Goal: Task Accomplishment & Management: Use online tool/utility

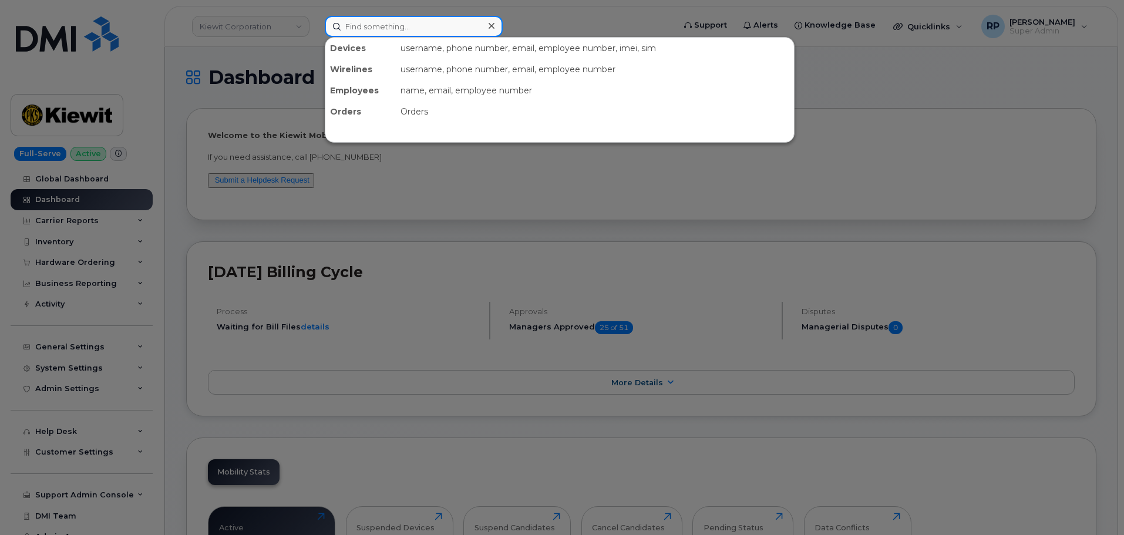
click at [387, 26] on input at bounding box center [414, 26] width 178 height 21
paste input "9075058179"
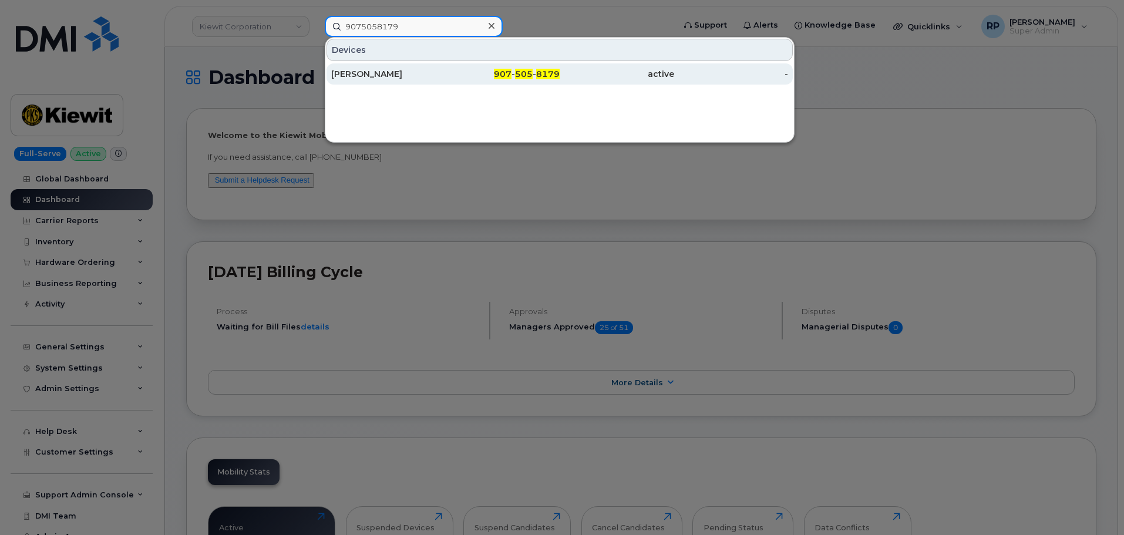
type input "9075058179"
click at [421, 71] on div "[PERSON_NAME]" at bounding box center [388, 74] width 115 height 12
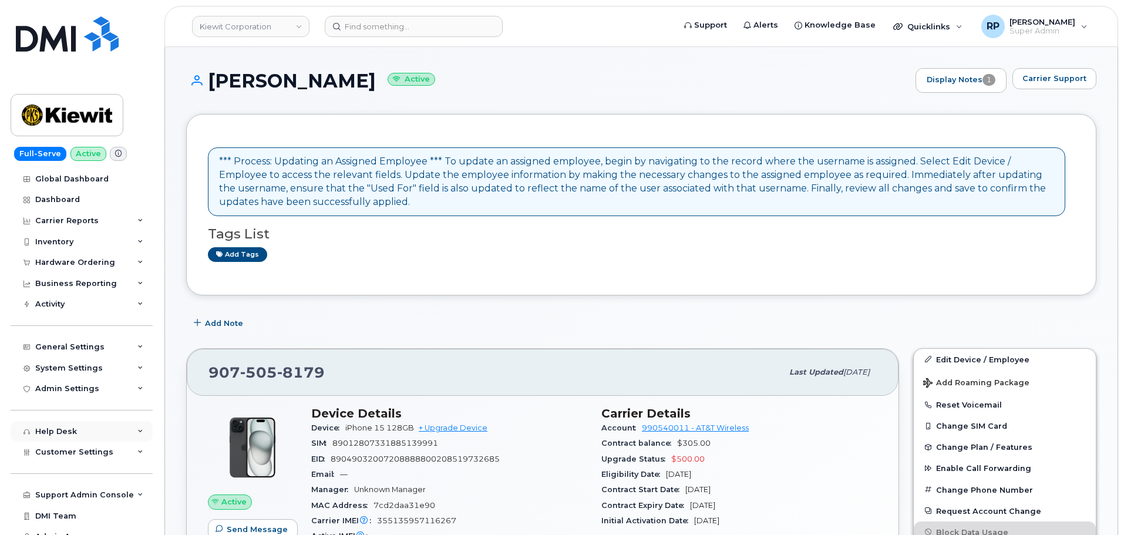
scroll to position [12, 0]
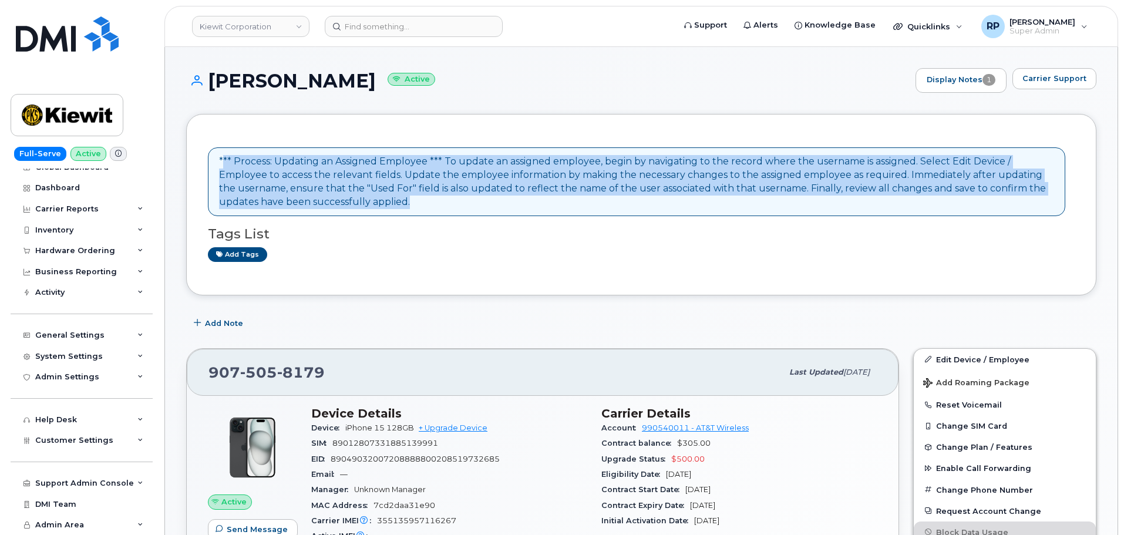
drag, startPoint x: 247, startPoint y: 162, endPoint x: 426, endPoint y: 207, distance: 184.3
click at [426, 207] on div "*** Process: Updating an Assigned Employee *** To update an assigned employee, …" at bounding box center [636, 181] width 835 height 53
drag, startPoint x: 426, startPoint y: 207, endPoint x: 199, endPoint y: 159, distance: 232.5
click at [199, 159] on div "*** Process: Updating an Assigned Employee *** To update an assigned employee, …" at bounding box center [641, 204] width 910 height 181
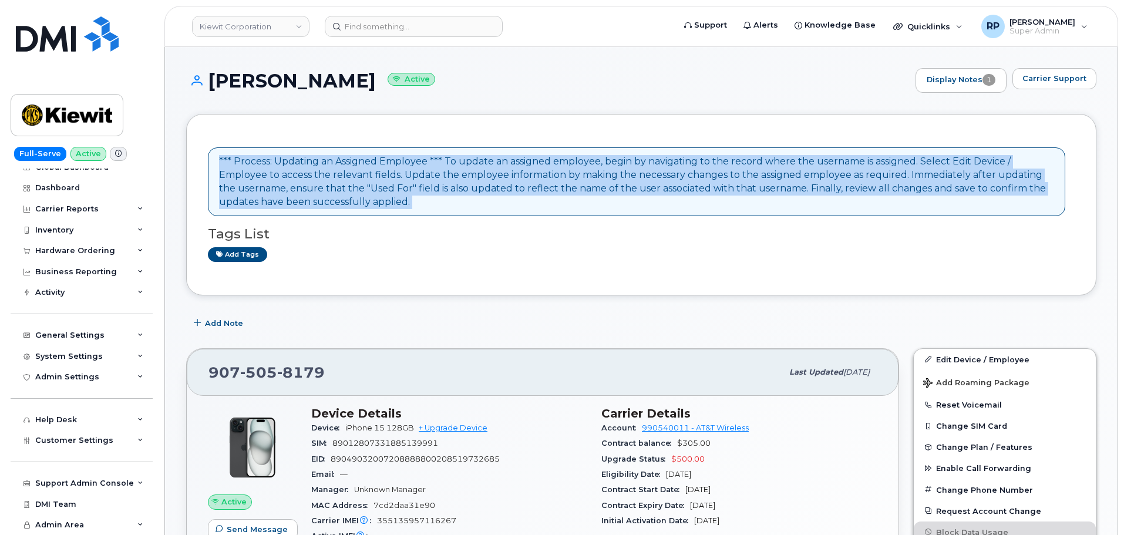
click at [444, 165] on div "*** Process: Updating an Assigned Employee *** To update an assigned employee, …" at bounding box center [636, 181] width 835 height 53
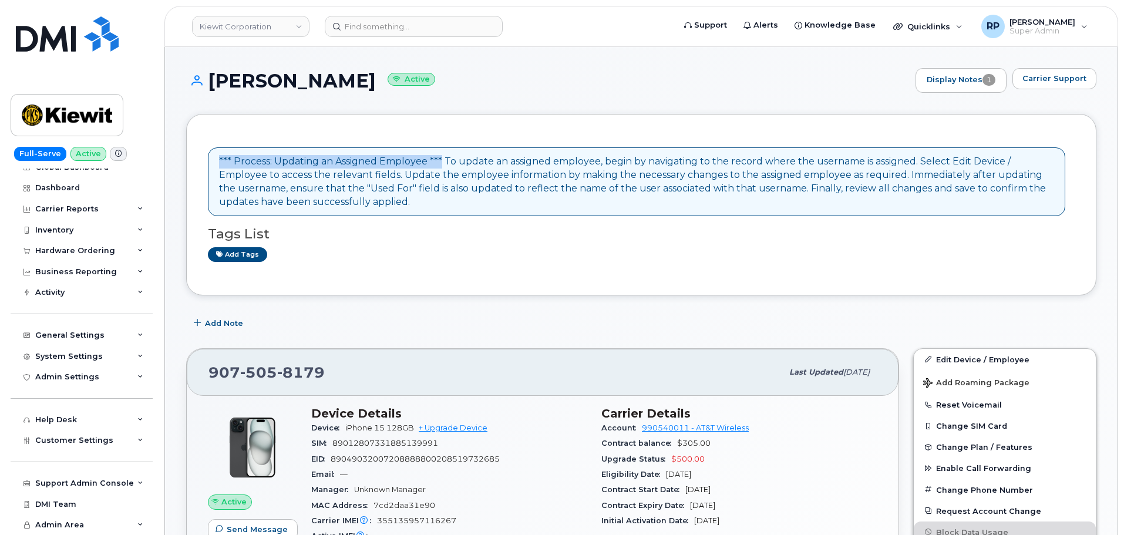
drag, startPoint x: 444, startPoint y: 162, endPoint x: 200, endPoint y: 157, distance: 243.8
click at [200, 157] on div "*** Process: Updating an Assigned Employee *** To update an assigned employee, …" at bounding box center [641, 204] width 910 height 181
drag, startPoint x: 445, startPoint y: 160, endPoint x: 587, endPoint y: 159, distance: 141.5
click at [587, 159] on div "*** Process: Updating an Assigned Employee *** To update an assigned employee, …" at bounding box center [636, 181] width 835 height 53
click at [547, 208] on div "*** Process: Updating an Assigned Employee *** To update an assigned employee, …" at bounding box center [636, 181] width 835 height 53
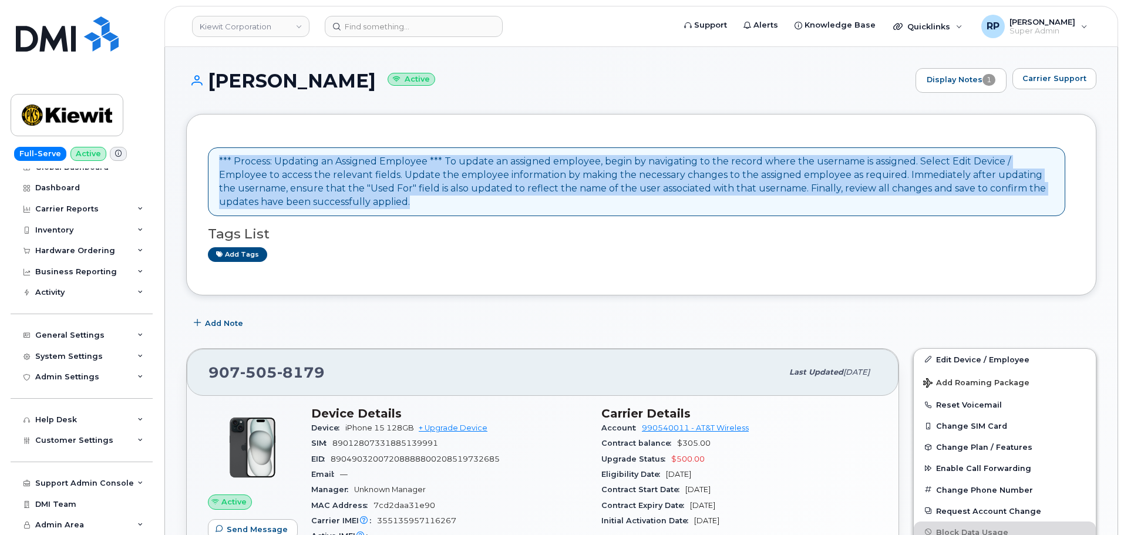
drag, startPoint x: 547, startPoint y: 208, endPoint x: 217, endPoint y: 157, distance: 333.9
click at [217, 157] on div "*** Process: Updating an Assigned Employee *** To update an assigned employee, …" at bounding box center [636, 181] width 857 height 69
click at [450, 208] on div "*** Process: Updating an Assigned Employee *** To update an assigned employee, …" at bounding box center [636, 181] width 835 height 53
drag, startPoint x: 455, startPoint y: 199, endPoint x: 203, endPoint y: 148, distance: 257.5
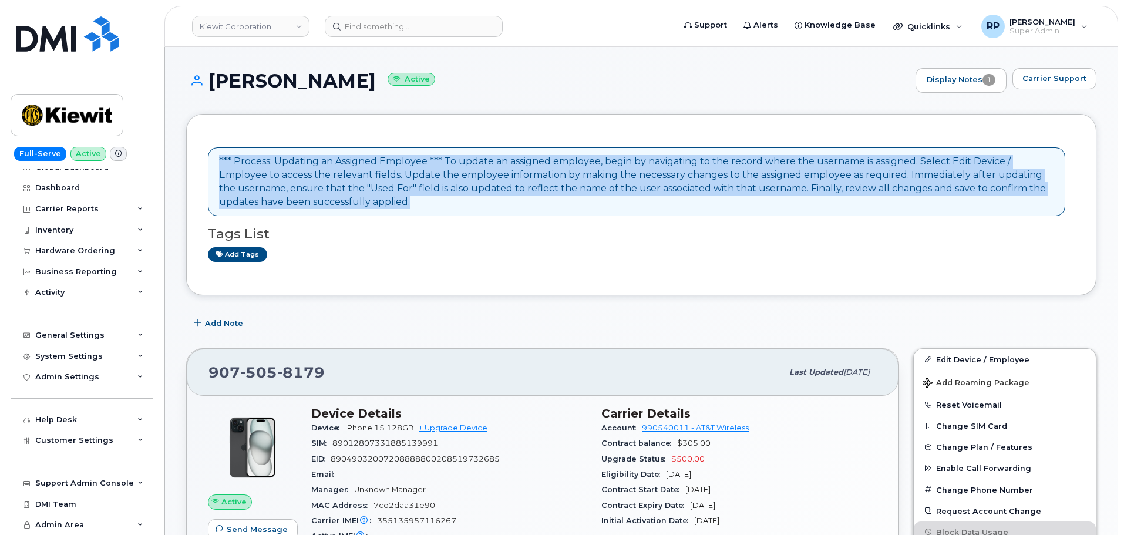
click at [203, 148] on div "*** Process: Updating an Assigned Employee *** To update an assigned employee, …" at bounding box center [641, 204] width 910 height 181
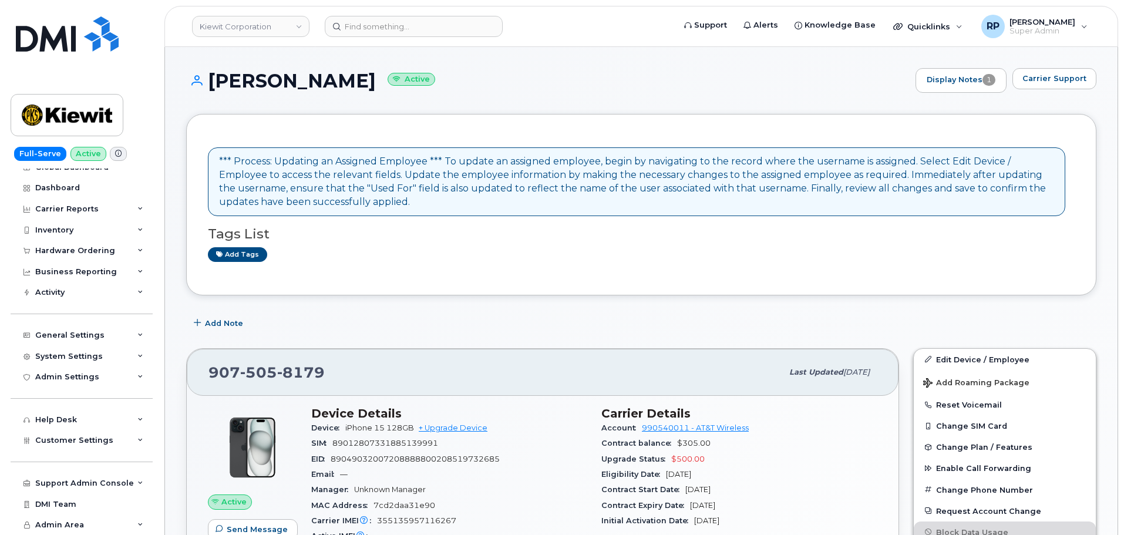
click at [633, 280] on div "*** Process: Updating an Assigned Employee *** To update an assigned employee, …" at bounding box center [641, 204] width 910 height 181
click at [250, 19] on link "Kiewit Corporation" at bounding box center [250, 26] width 117 height 21
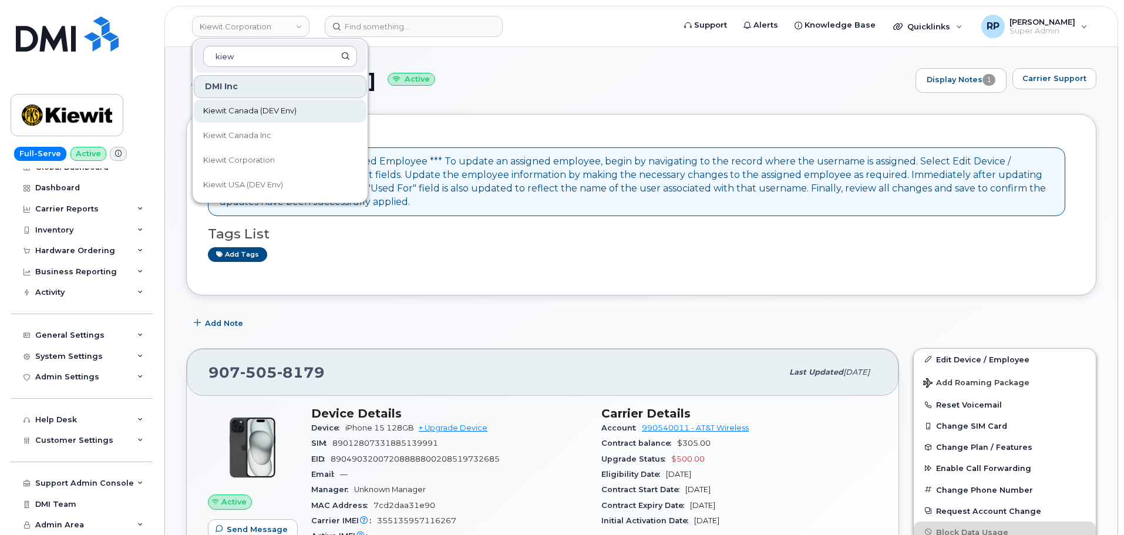
type input "kiew"
drag, startPoint x: 263, startPoint y: 116, endPoint x: 232, endPoint y: 189, distance: 78.7
click at [263, 116] on span "Kiewit Canada (DEV Env)" at bounding box center [249, 111] width 93 height 12
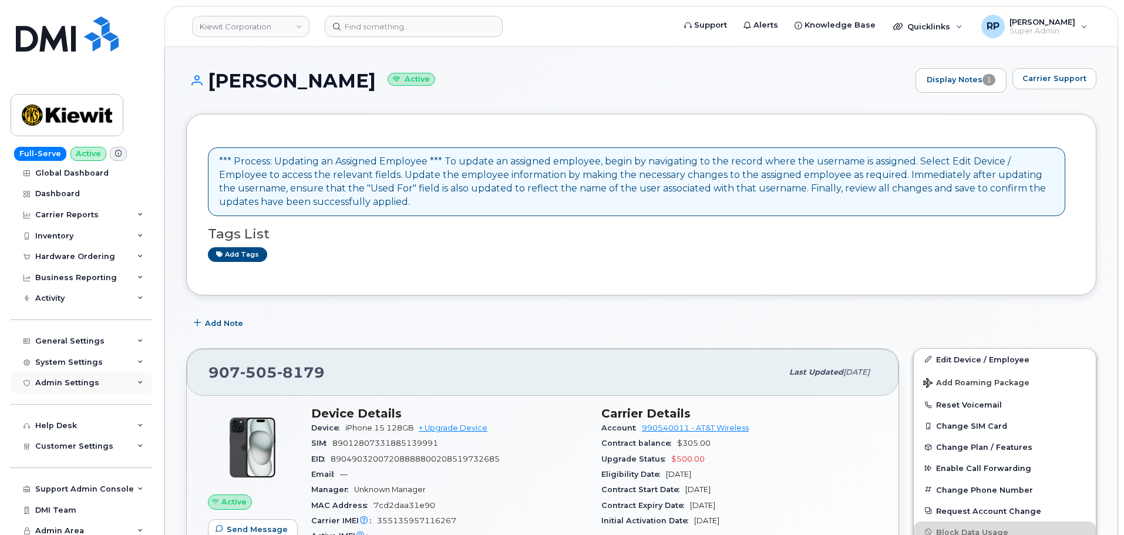
scroll to position [12, 0]
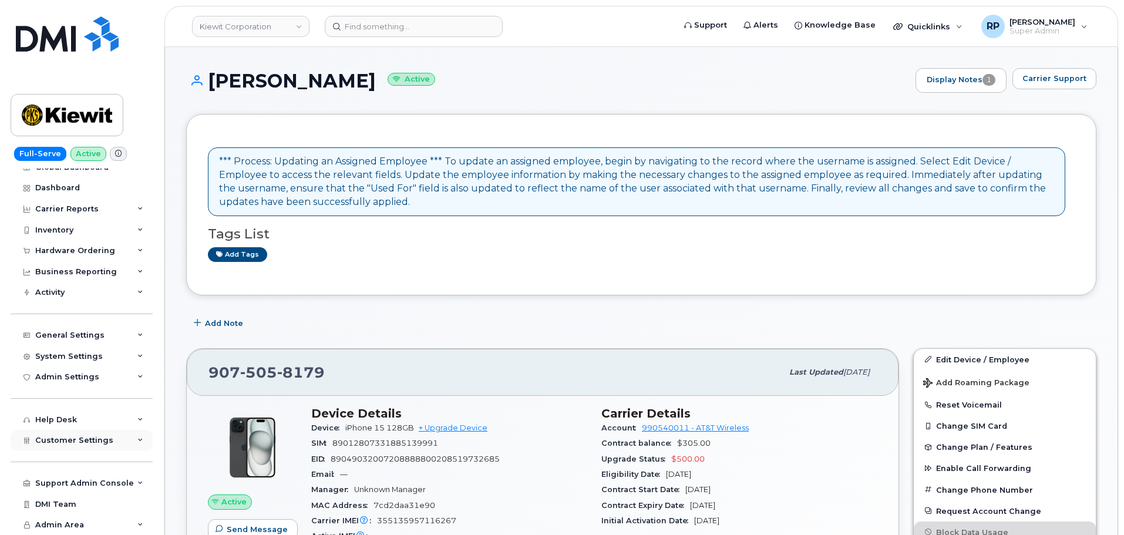
drag, startPoint x: 91, startPoint y: 453, endPoint x: 89, endPoint y: 440, distance: 13.1
click at [91, 451] on div "Support Admin Console Add New Customer Customer Prospects Emails Sms Messages D…" at bounding box center [83, 472] width 145 height 43
click at [89, 440] on span "Customer Settings" at bounding box center [74, 440] width 78 height 9
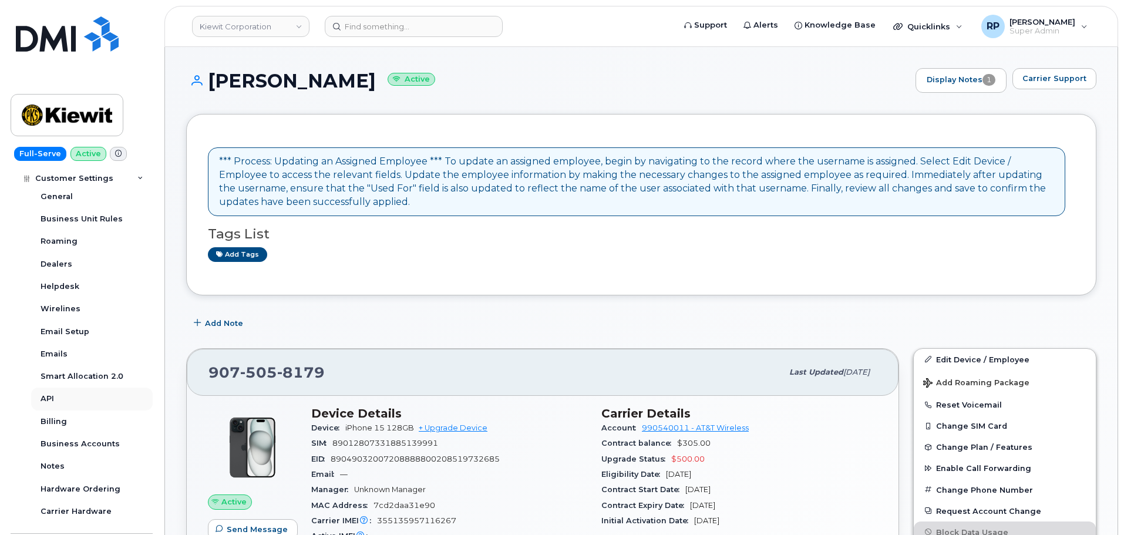
scroll to position [305, 0]
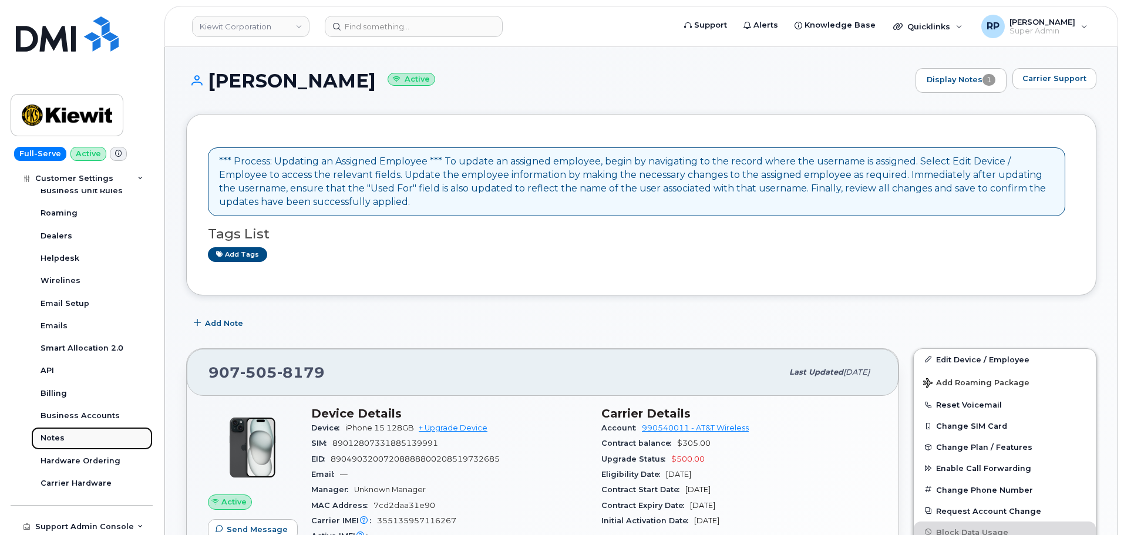
click at [58, 440] on div "Notes" at bounding box center [53, 438] width 24 height 11
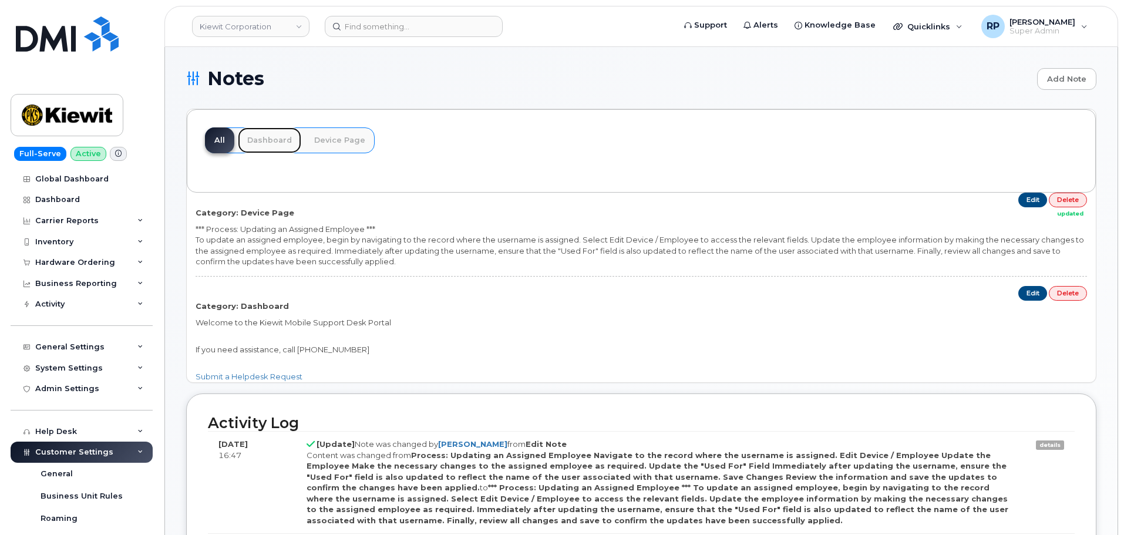
click at [273, 143] on link "Dashboard" at bounding box center [269, 140] width 63 height 26
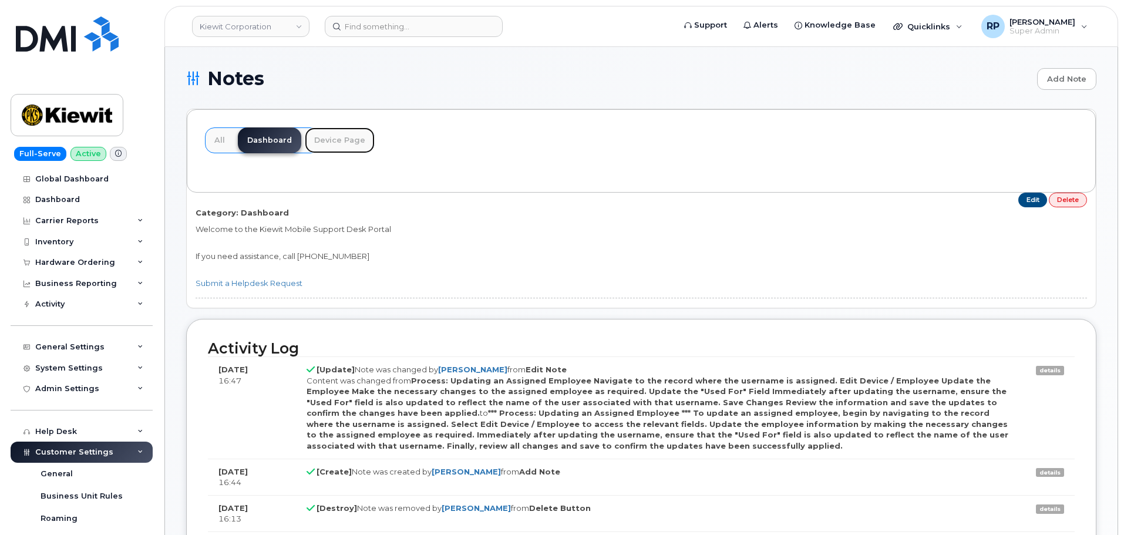
click at [329, 142] on link "Device Page" at bounding box center [340, 140] width 70 height 26
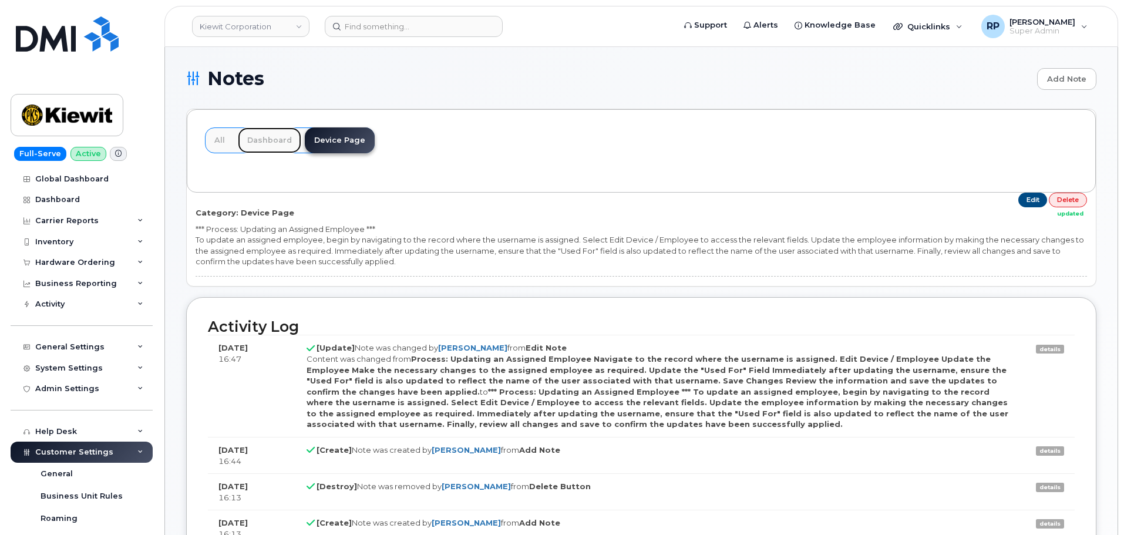
click at [271, 137] on link "Dashboard" at bounding box center [269, 140] width 63 height 26
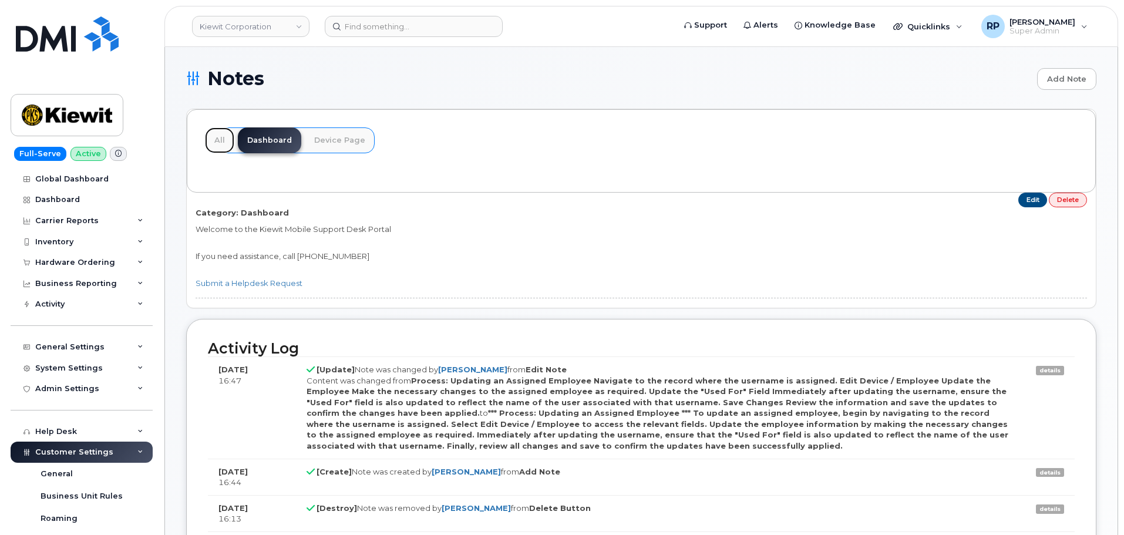
click at [221, 136] on link "All" at bounding box center [219, 140] width 29 height 26
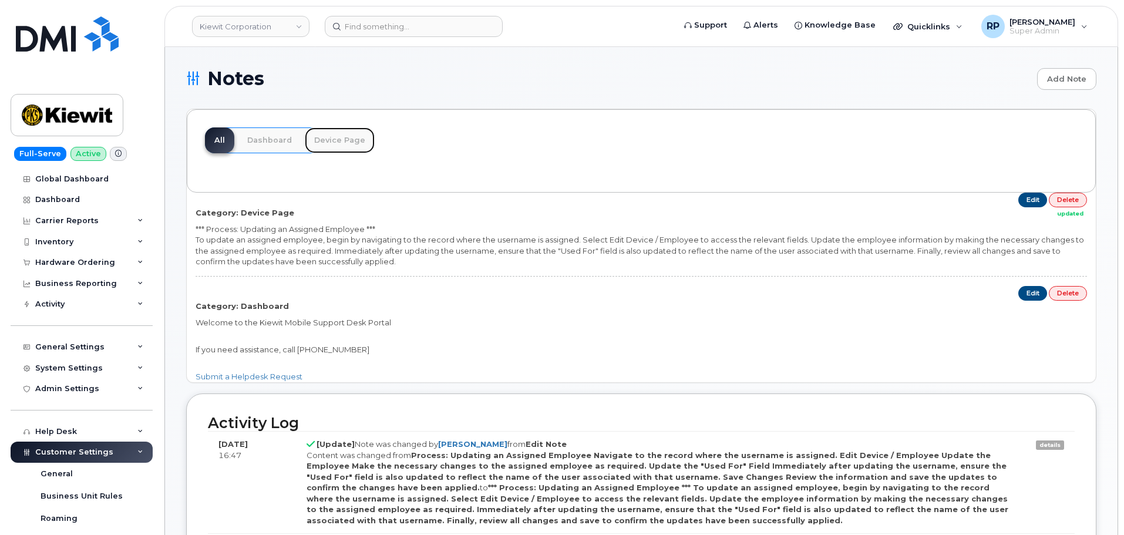
click at [321, 140] on link "Device Page" at bounding box center [340, 140] width 70 height 26
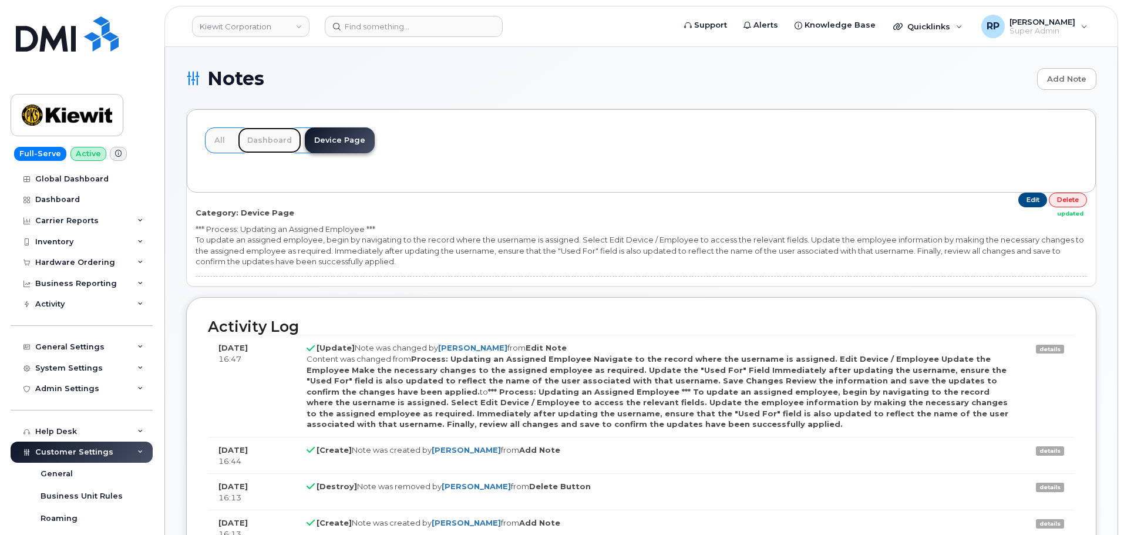
click at [273, 145] on link "Dashboard" at bounding box center [269, 140] width 63 height 26
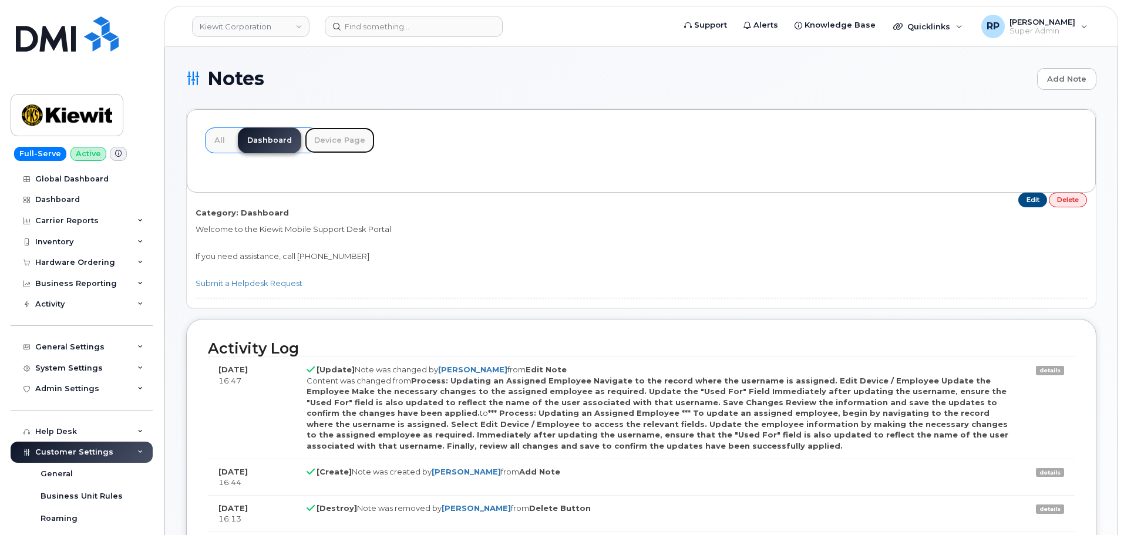
click at [339, 142] on link "Device Page" at bounding box center [340, 140] width 70 height 26
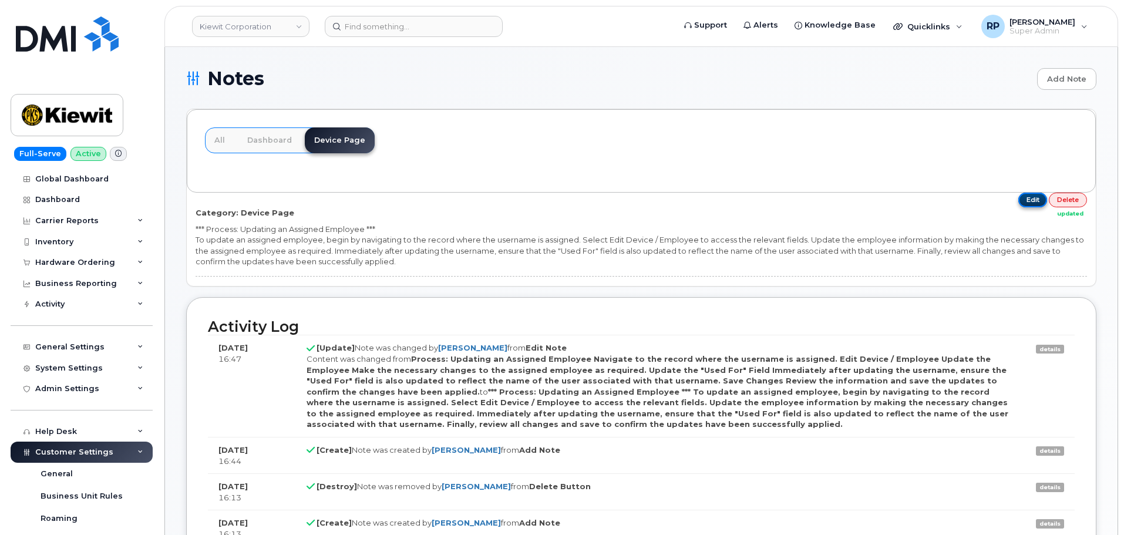
click at [1041, 199] on link "Edit" at bounding box center [1032, 200] width 29 height 15
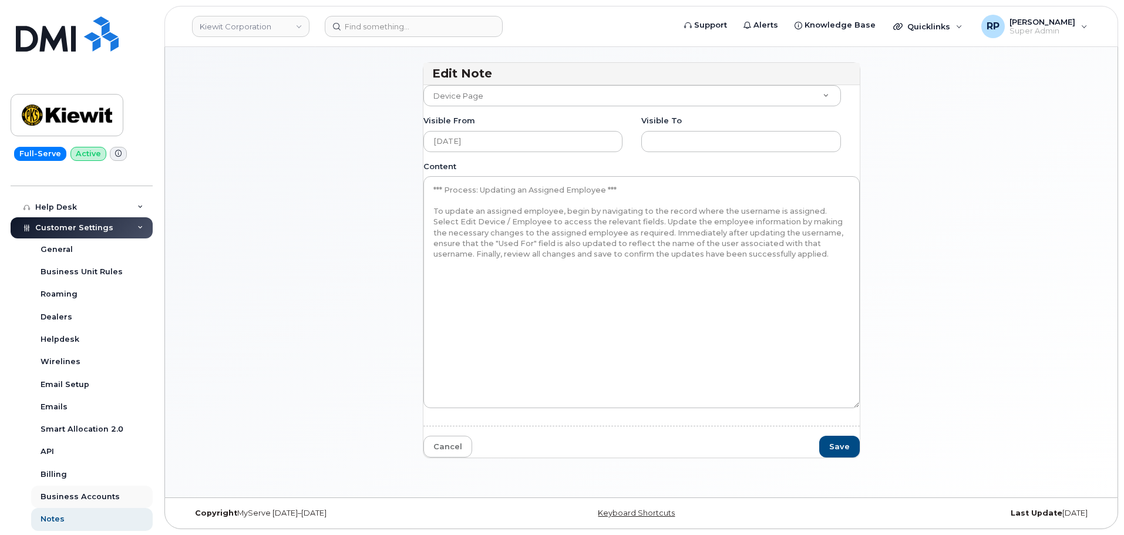
scroll to position [196, 0]
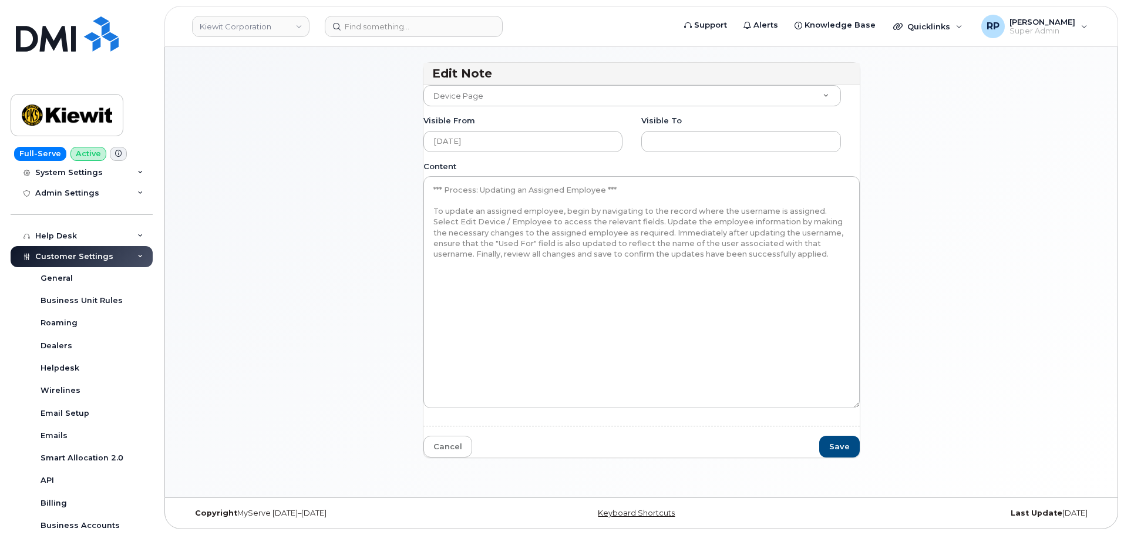
click at [247, 38] on header "Kiewit Corporation Support Alerts Knowledge Base Quicklinks Suspend / Cancel De…" at bounding box center [641, 26] width 954 height 41
click at [250, 31] on link "Kiewit Corporation" at bounding box center [250, 26] width 117 height 21
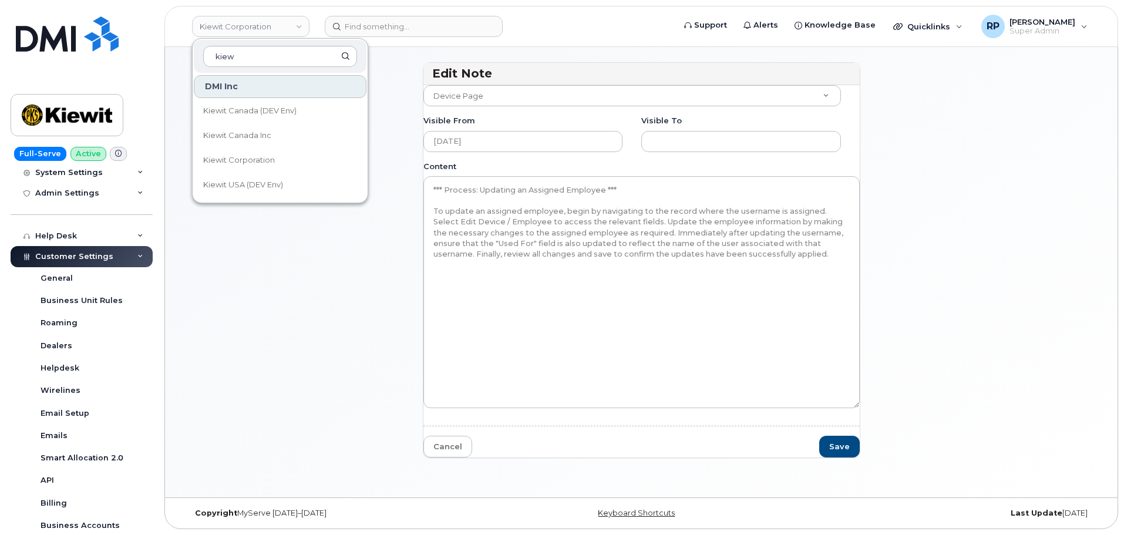
type input "kiew"
click at [287, 271] on div "Edit Note Customer Device Page Accounting Cancellation Candidates Cost increase…" at bounding box center [641, 265] width 910 height 406
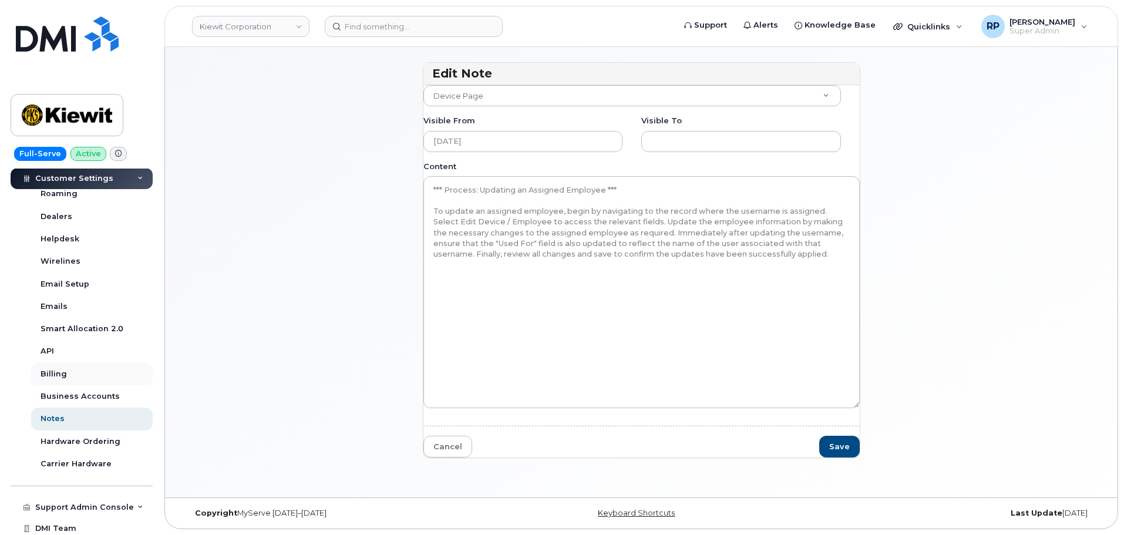
scroll to position [349, 0]
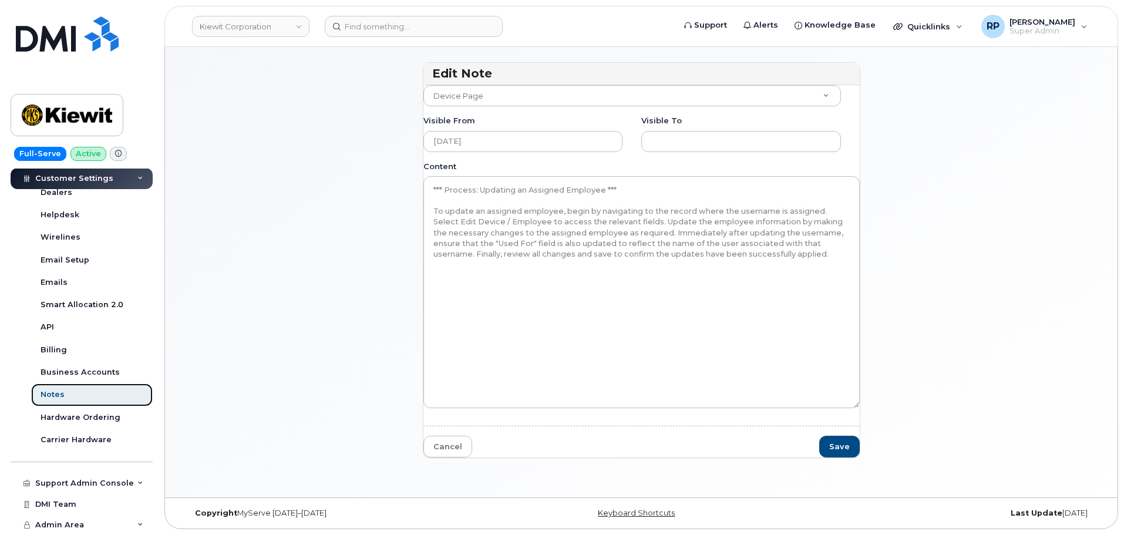
click at [89, 396] on link "Notes" at bounding box center [92, 395] width 122 height 22
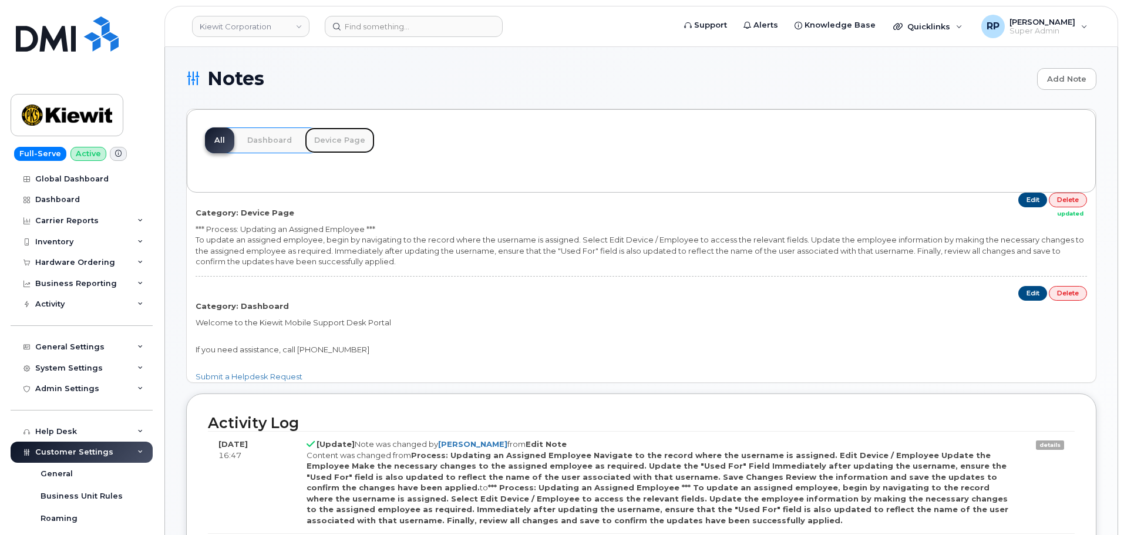
click at [329, 140] on link "Device Page" at bounding box center [340, 140] width 70 height 26
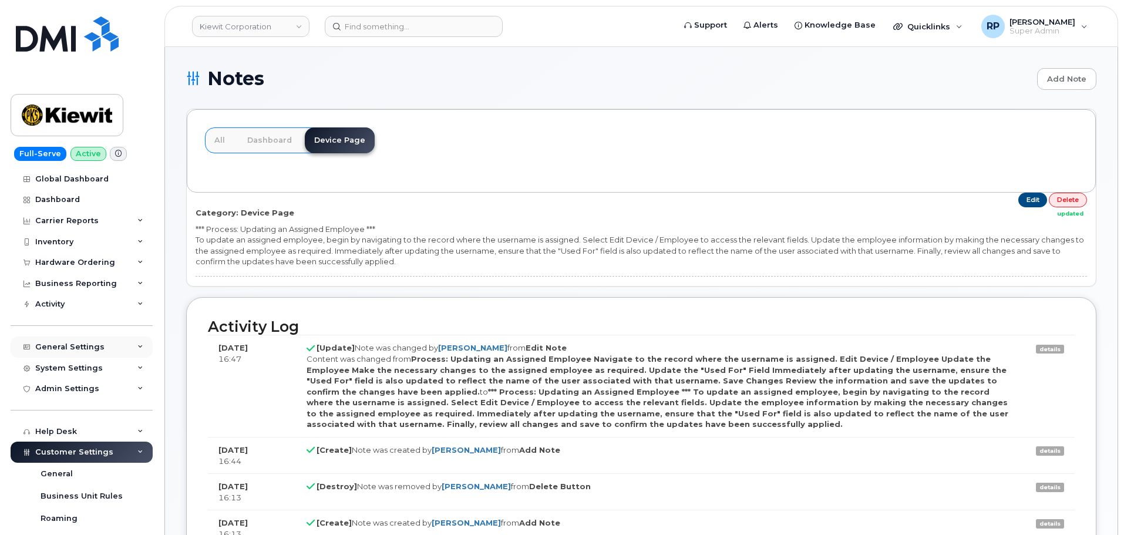
click at [76, 352] on div "General Settings" at bounding box center [82, 347] width 142 height 21
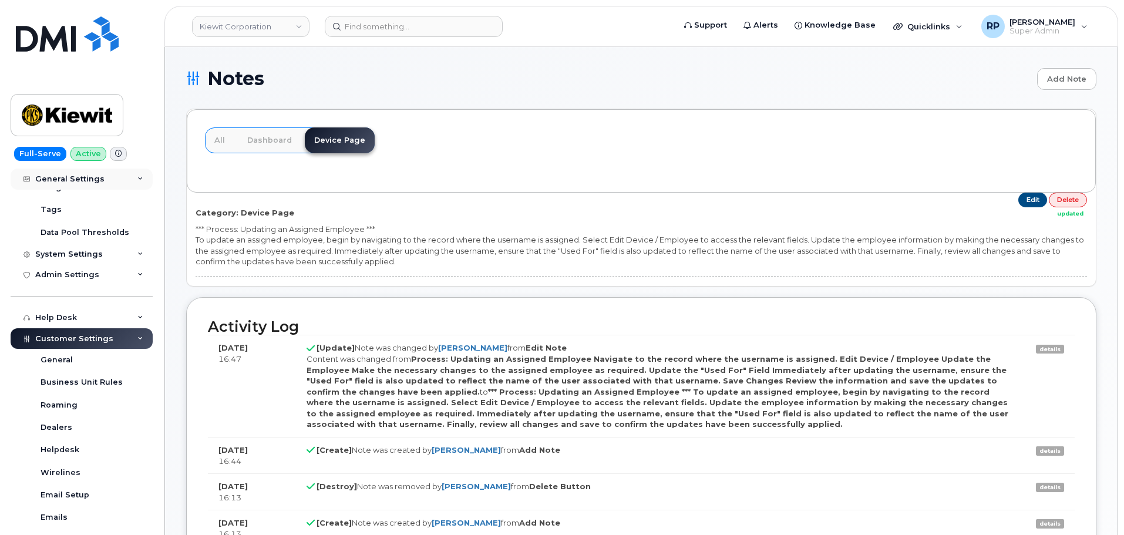
scroll to position [392, 0]
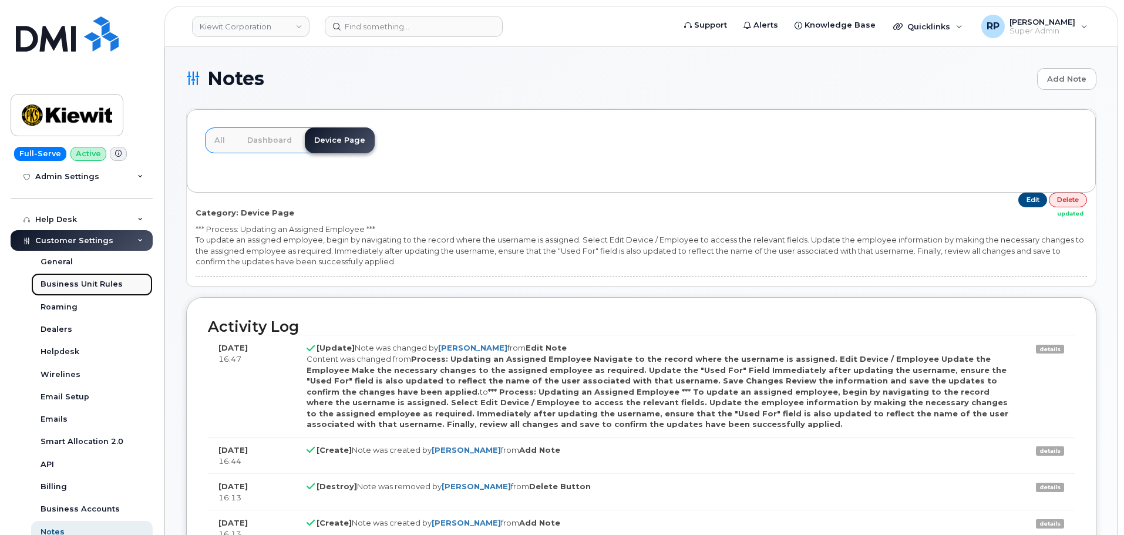
click at [92, 287] on div "Business Unit Rules" at bounding box center [82, 284] width 82 height 11
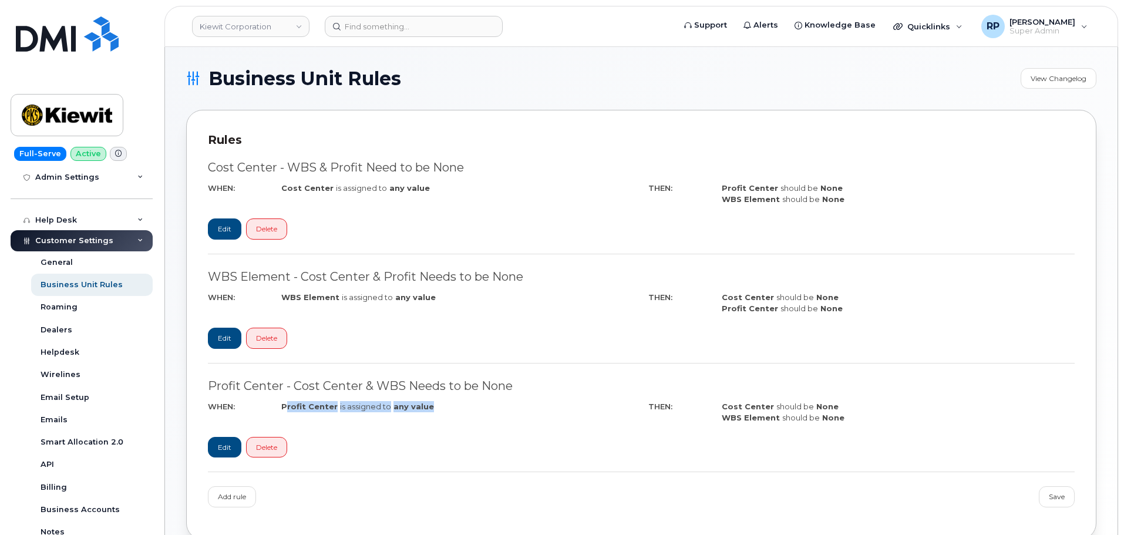
drag, startPoint x: 285, startPoint y: 409, endPoint x: 507, endPoint y: 403, distance: 221.5
click at [507, 403] on div "Profit Center is assigned to any value" at bounding box center [457, 406] width 353 height 11
click at [242, 28] on link "Kiewit Corporation" at bounding box center [250, 26] width 117 height 21
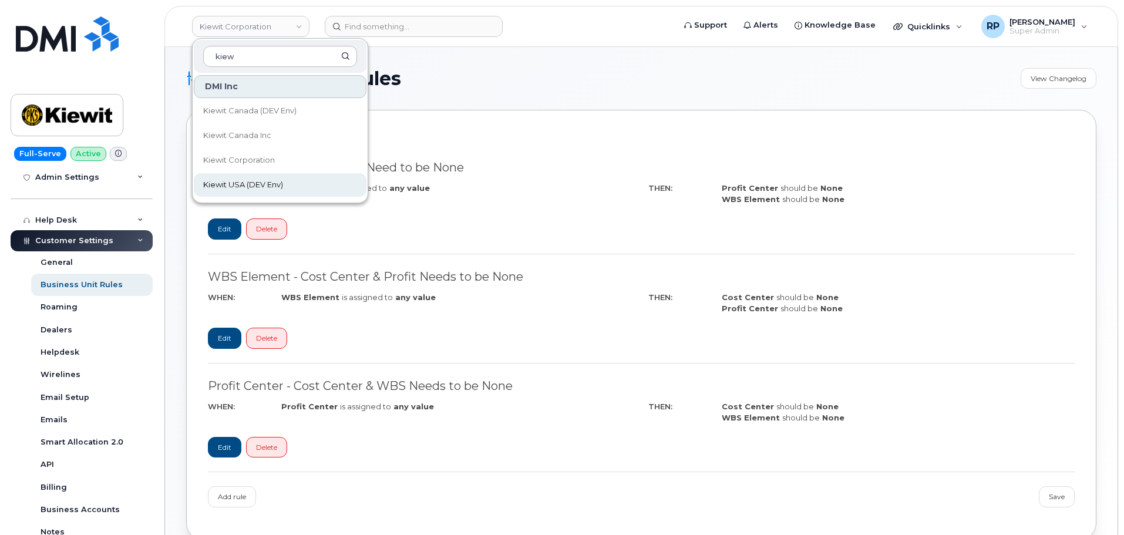
type input "kiew"
click at [274, 187] on span "Kiewit USA (DEV Env)" at bounding box center [243, 185] width 80 height 12
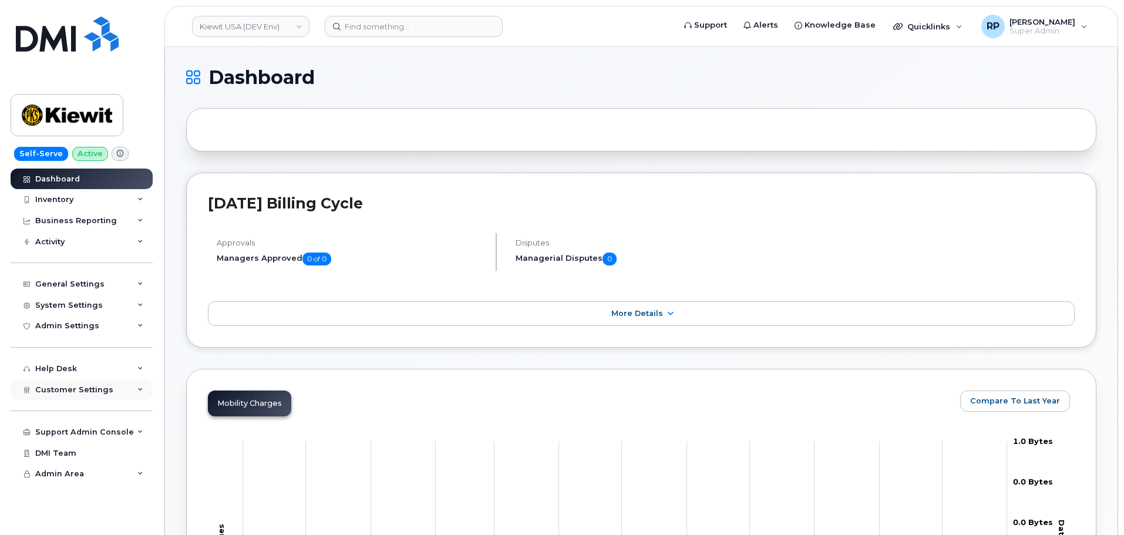
click at [60, 394] on span "Customer Settings" at bounding box center [74, 389] width 78 height 9
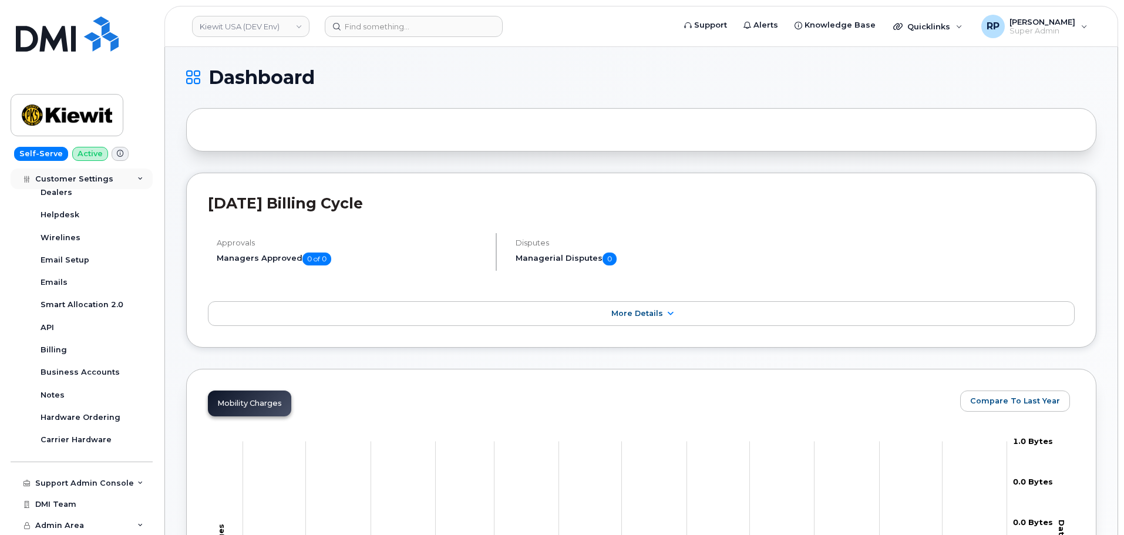
click at [103, 186] on div "Customer Settings" at bounding box center [82, 179] width 142 height 21
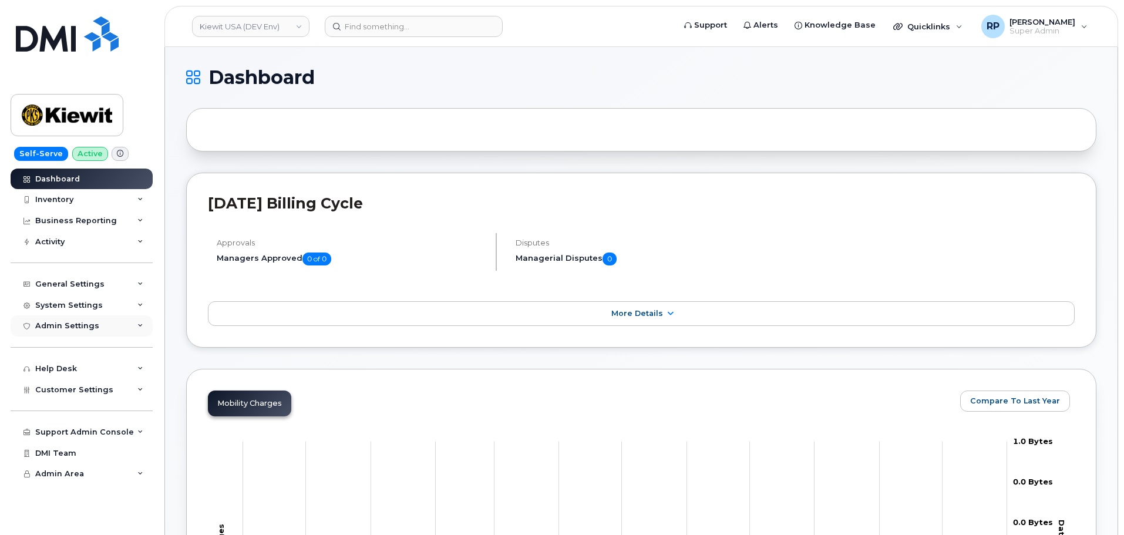
click at [106, 329] on div "Admin Settings" at bounding box center [82, 325] width 142 height 21
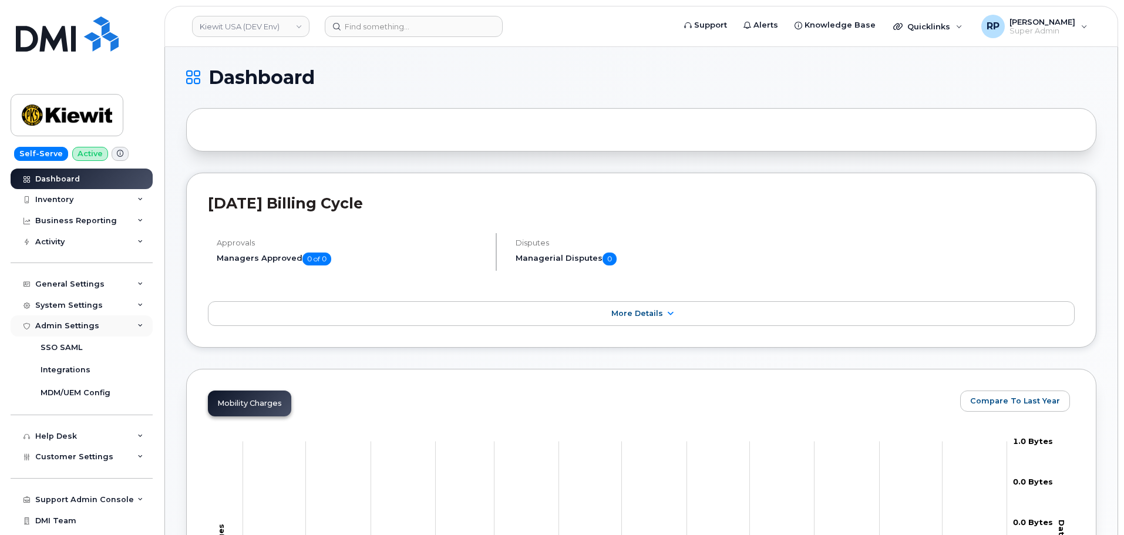
click at [106, 329] on div "Admin Settings" at bounding box center [82, 325] width 142 height 21
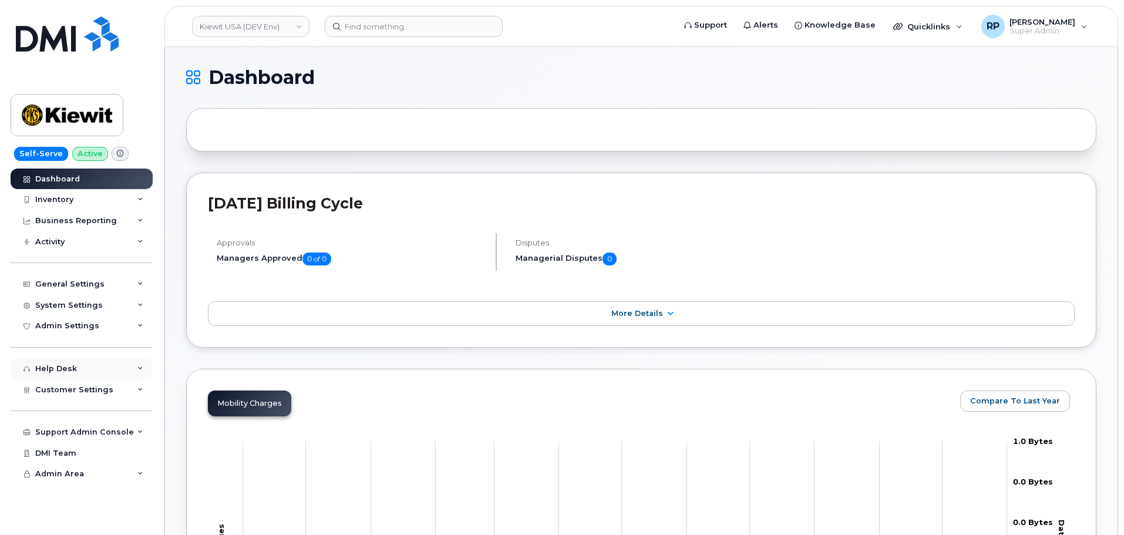
click at [102, 371] on div "Help Desk" at bounding box center [82, 368] width 142 height 21
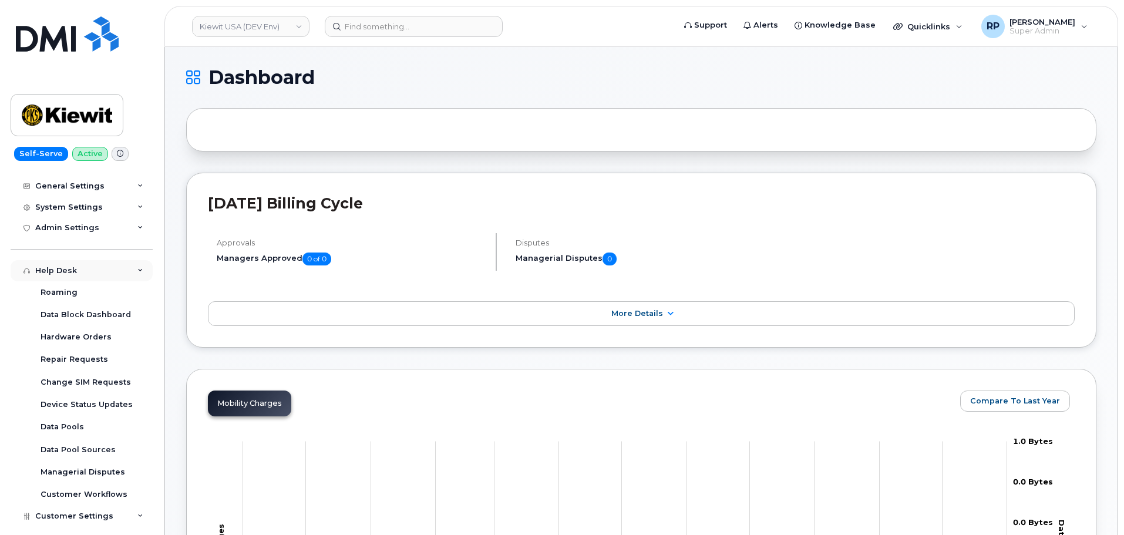
click at [99, 271] on div "Help Desk" at bounding box center [82, 270] width 142 height 21
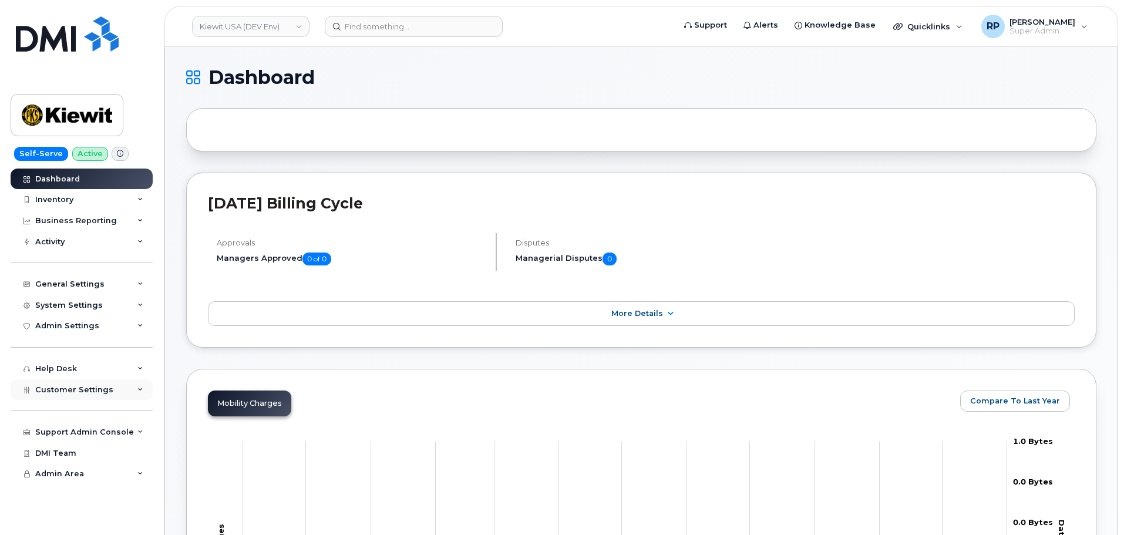
click at [86, 394] on div "Customer Settings" at bounding box center [74, 389] width 78 height 9
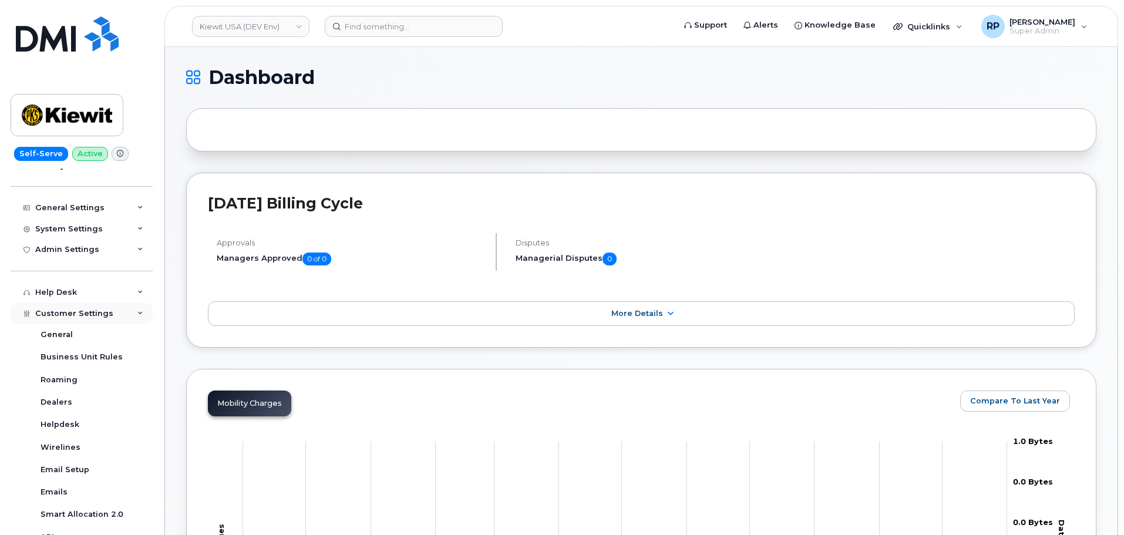
scroll to position [98, 0]
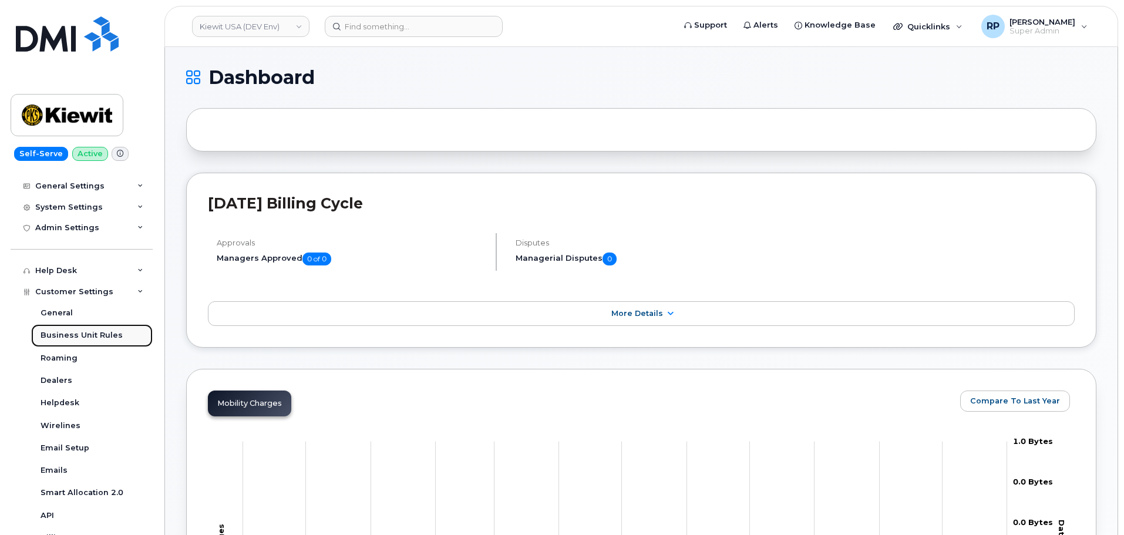
click at [83, 333] on div "Business Unit Rules" at bounding box center [82, 335] width 82 height 11
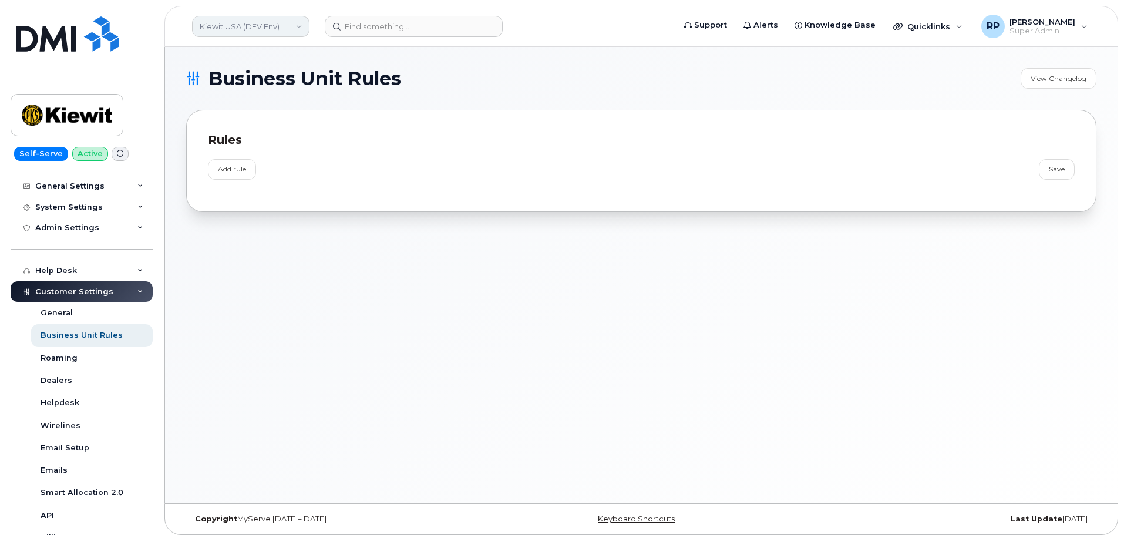
click at [228, 24] on link "Kiewit USA (DEV Env)" at bounding box center [250, 26] width 117 height 21
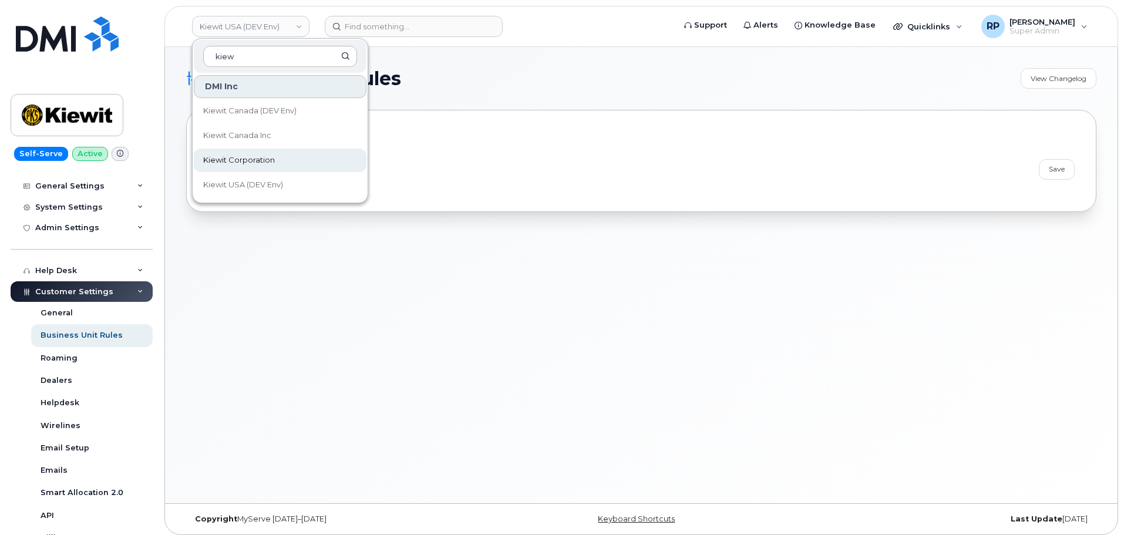
type input "kiew"
click at [227, 154] on span "Kiewit Corporation" at bounding box center [239, 160] width 72 height 12
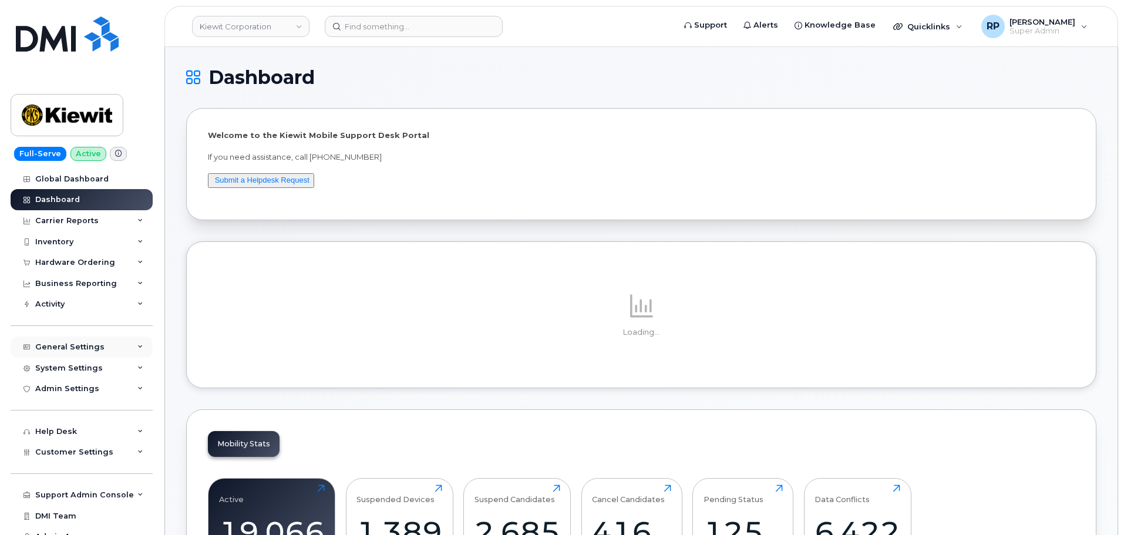
click at [92, 354] on div "General Settings" at bounding box center [82, 347] width 142 height 21
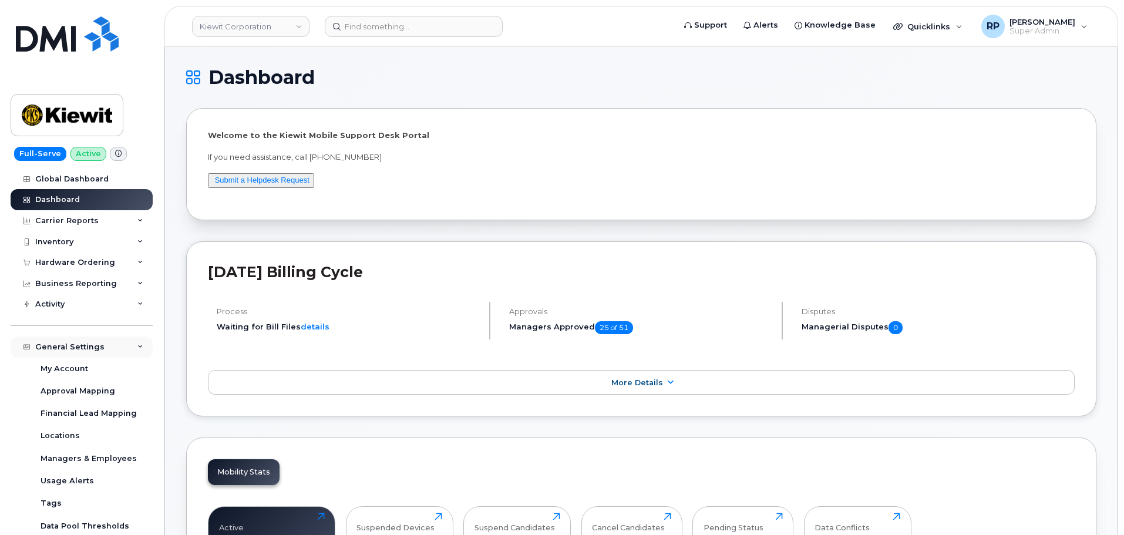
click at [92, 354] on div "General Settings" at bounding box center [82, 347] width 142 height 21
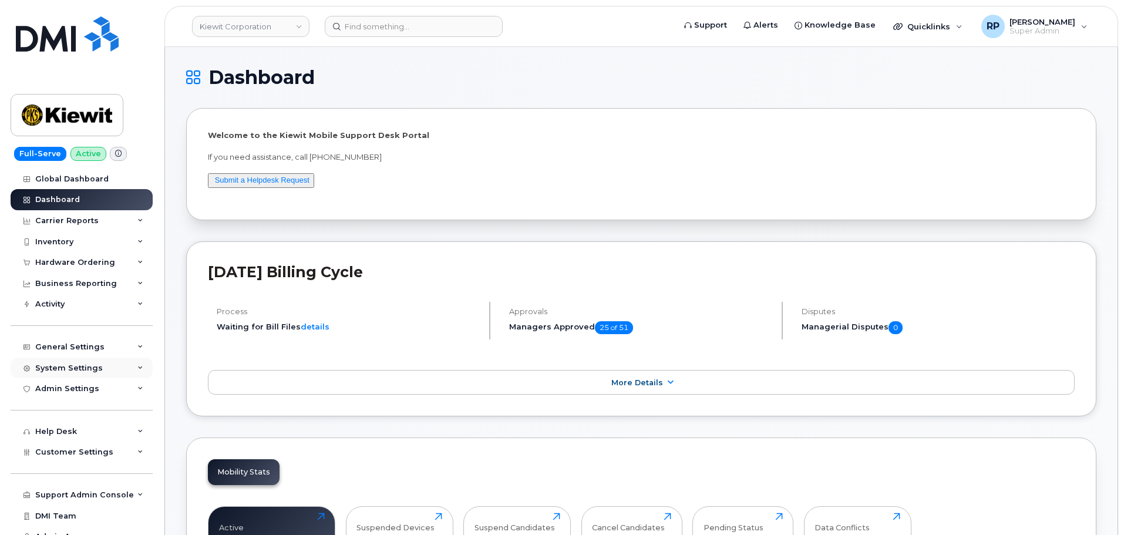
click at [96, 375] on div "System Settings" at bounding box center [82, 368] width 142 height 21
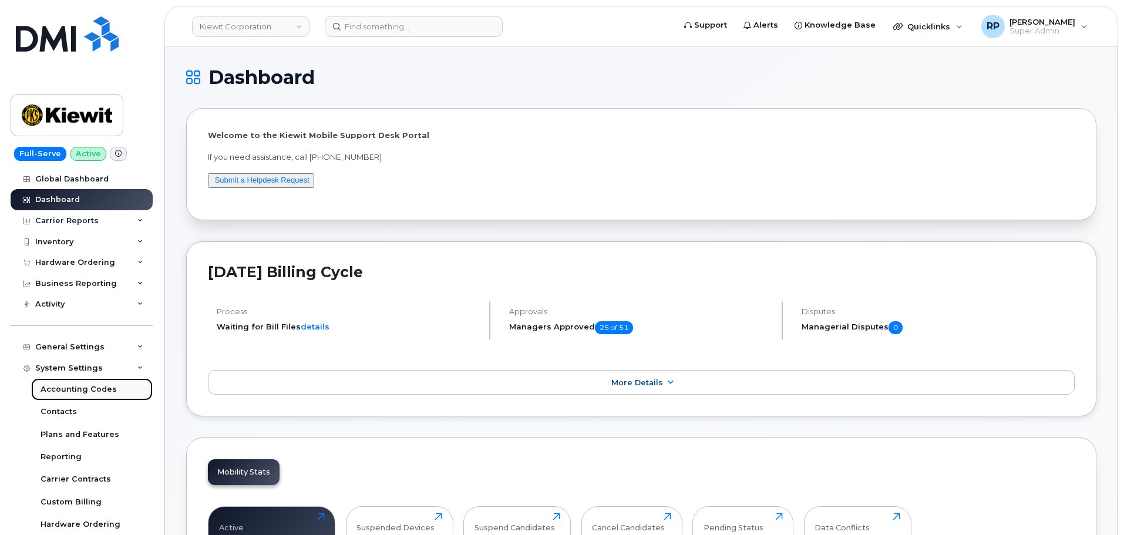
click at [88, 392] on div "Accounting Codes" at bounding box center [79, 389] width 76 height 11
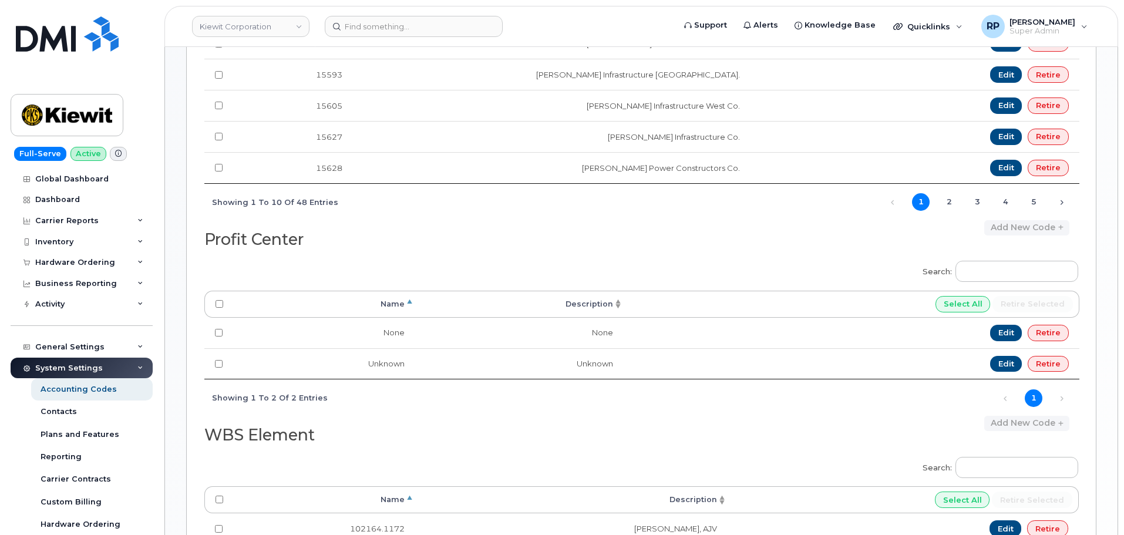
scroll to position [489, 0]
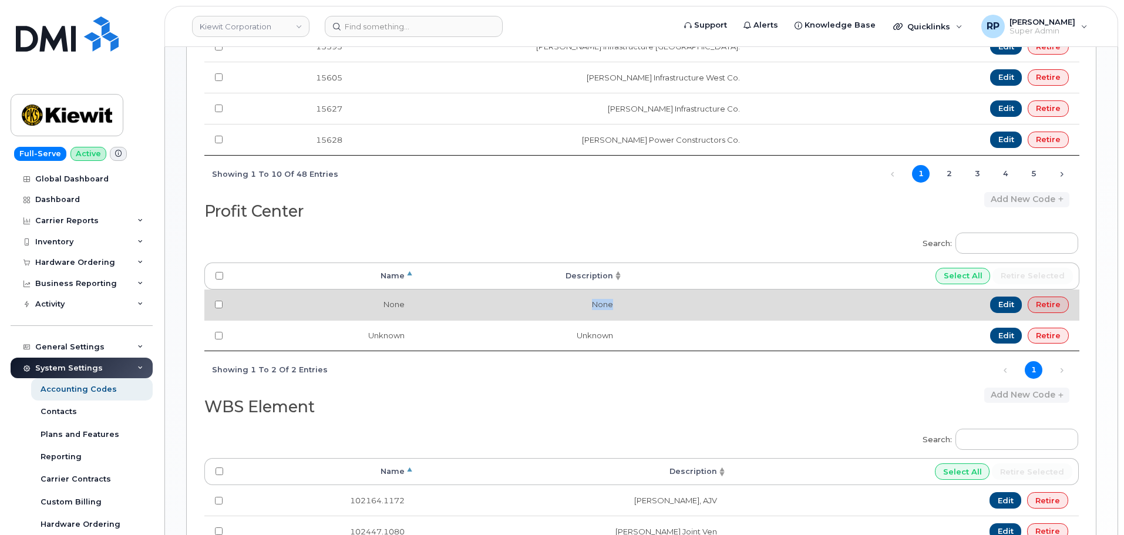
drag, startPoint x: 593, startPoint y: 308, endPoint x: 617, endPoint y: 305, distance: 24.9
click at [617, 305] on td "None" at bounding box center [519, 305] width 209 height 31
drag, startPoint x: 382, startPoint y: 305, endPoint x: 625, endPoint y: 301, distance: 243.8
click at [625, 301] on tr "None None Edit Retire" at bounding box center [641, 305] width 875 height 31
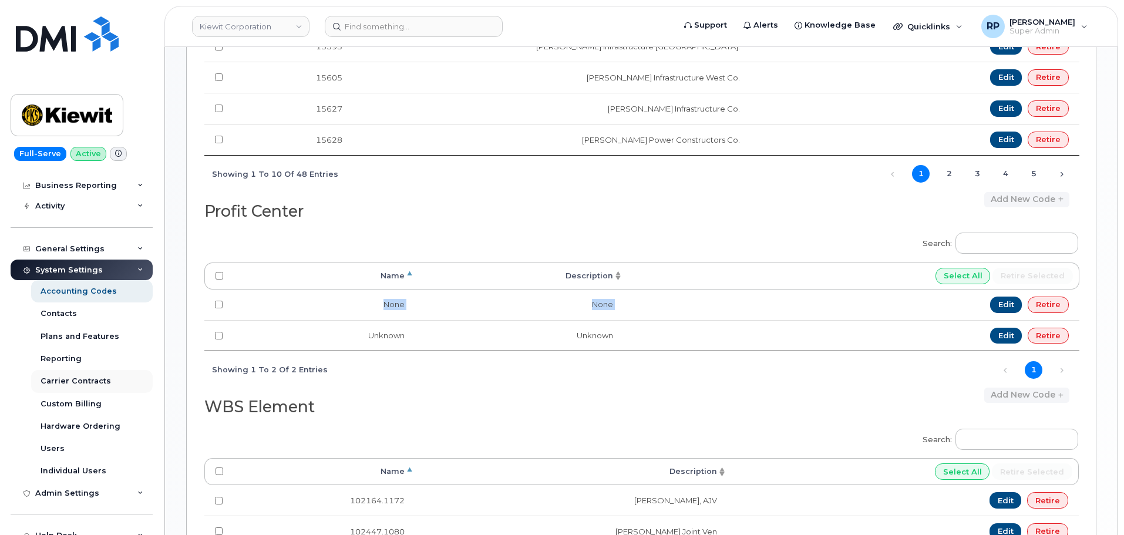
scroll to position [0, 0]
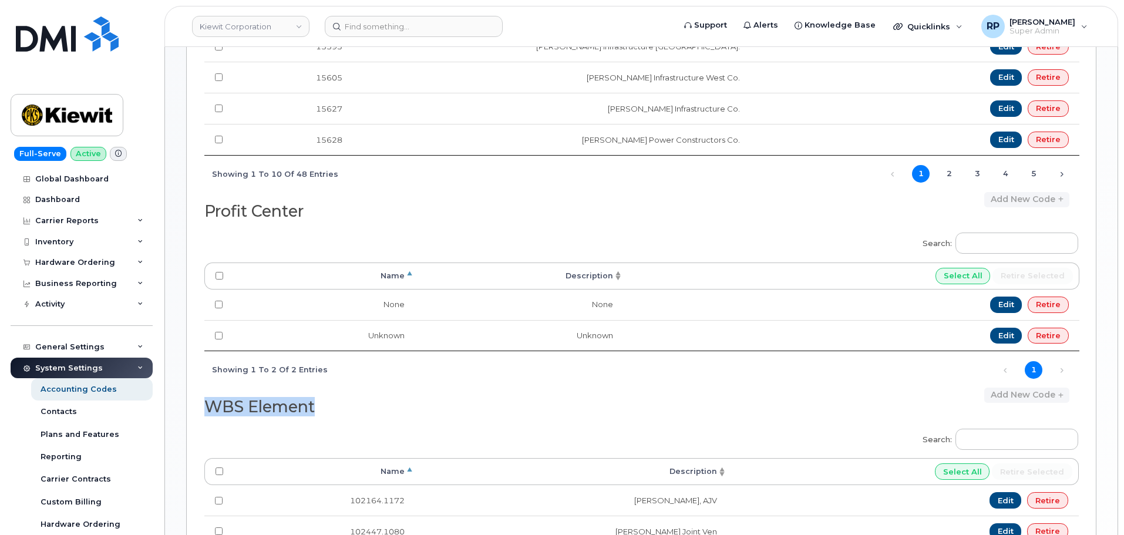
drag, startPoint x: 358, startPoint y: 415, endPoint x: 177, endPoint y: 418, distance: 180.9
click at [177, 416] on div "Accounting Codes Import from CSV Export to CSV Mapped to Active Devices Mapped …" at bounding box center [641, 215] width 953 height 1314
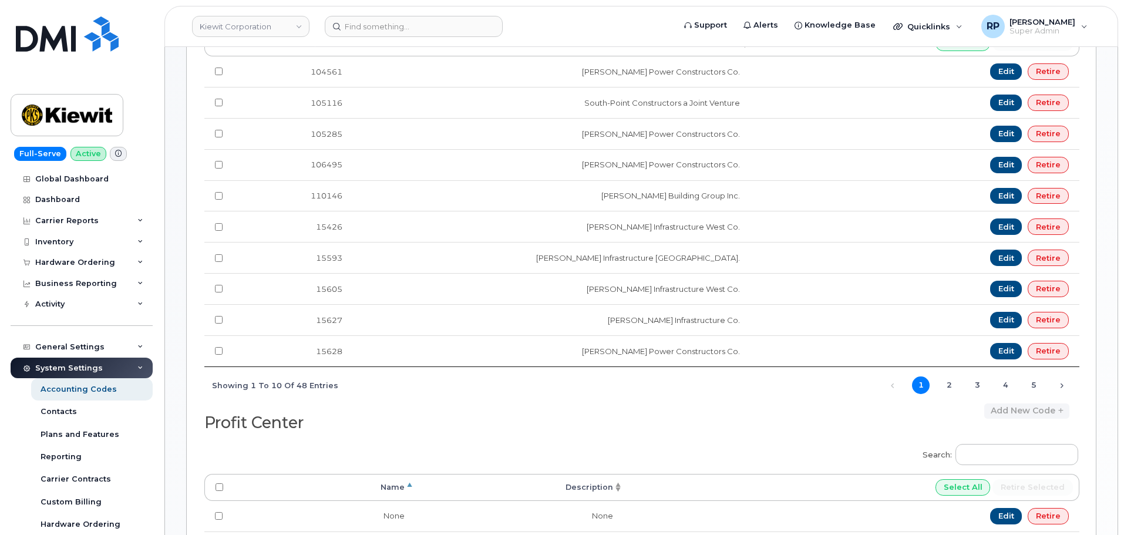
scroll to position [294, 0]
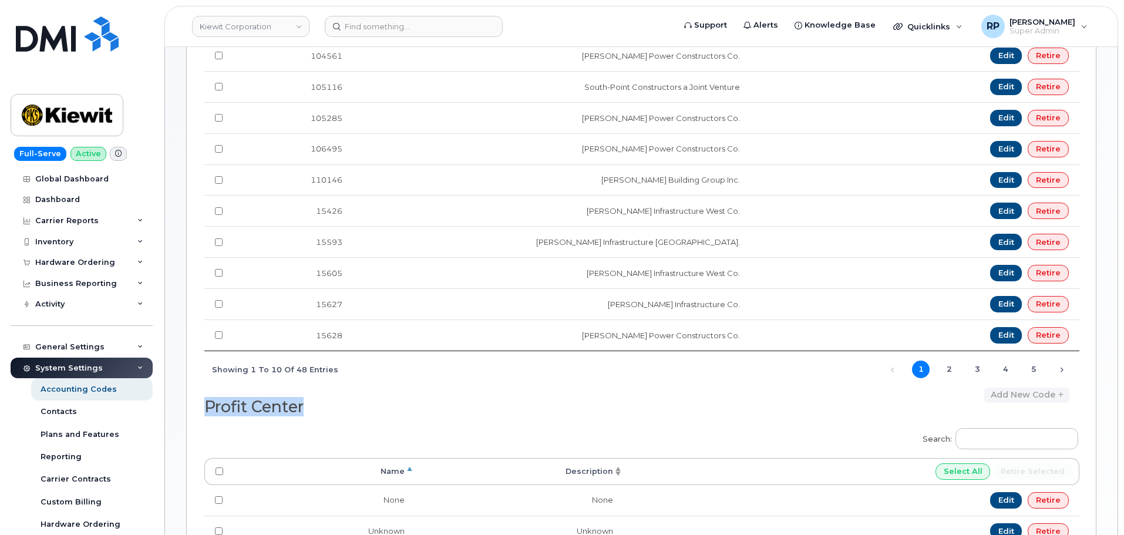
drag, startPoint x: 332, startPoint y: 404, endPoint x: 191, endPoint y: 406, distance: 141.0
click at [191, 406] on div "Mapped to Active Devices Mapped to Inactive Devices Unmapped Retired Accounting…" at bounding box center [641, 430] width 910 height 1232
click at [438, 411] on h2 "Profit Center" at bounding box center [418, 407] width 428 height 18
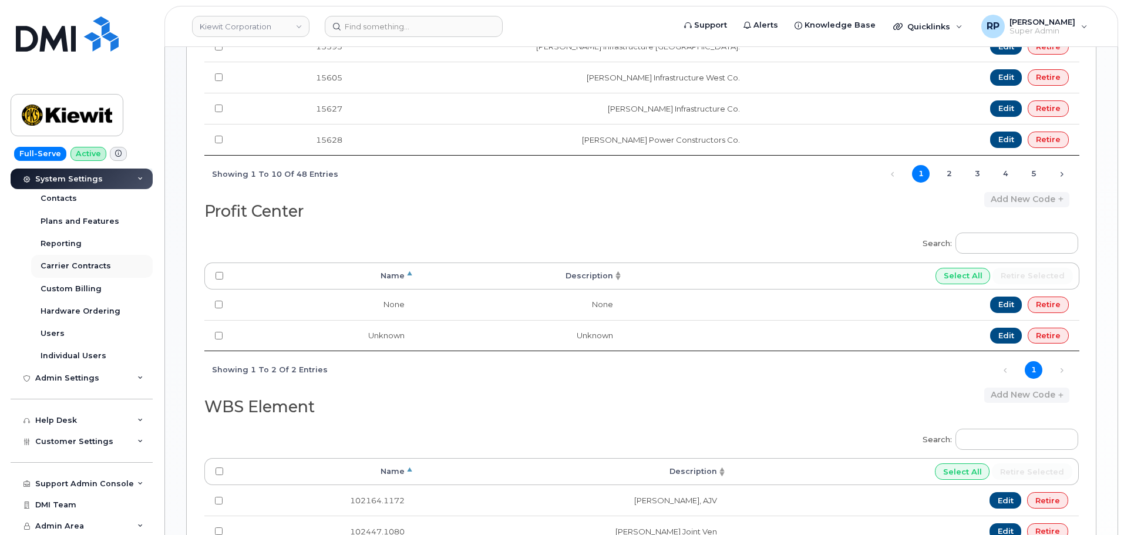
scroll to position [214, 0]
click at [78, 447] on div "Customer Settings" at bounding box center [82, 441] width 142 height 21
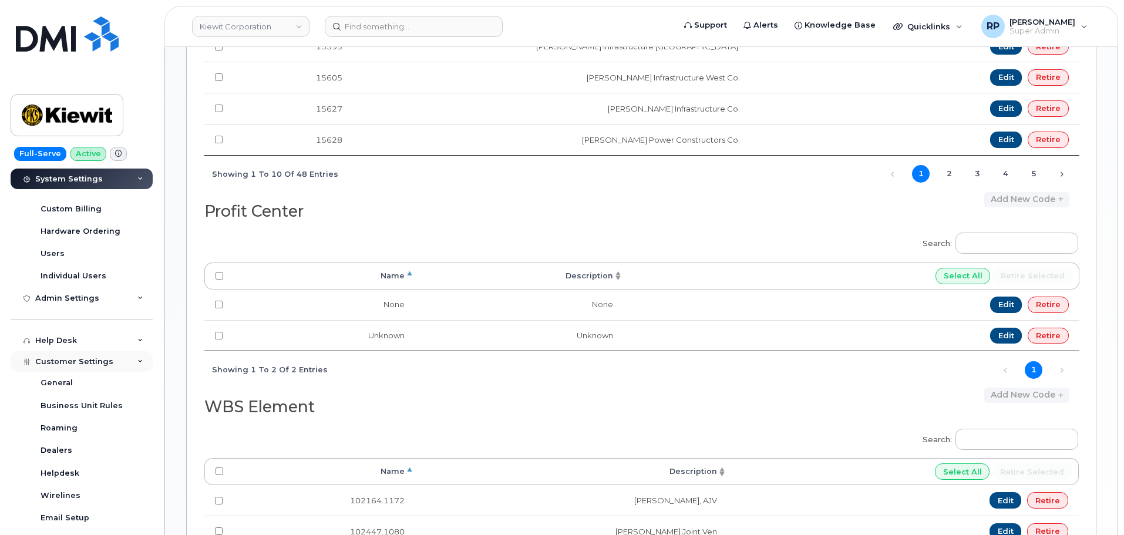
scroll to position [409, 0]
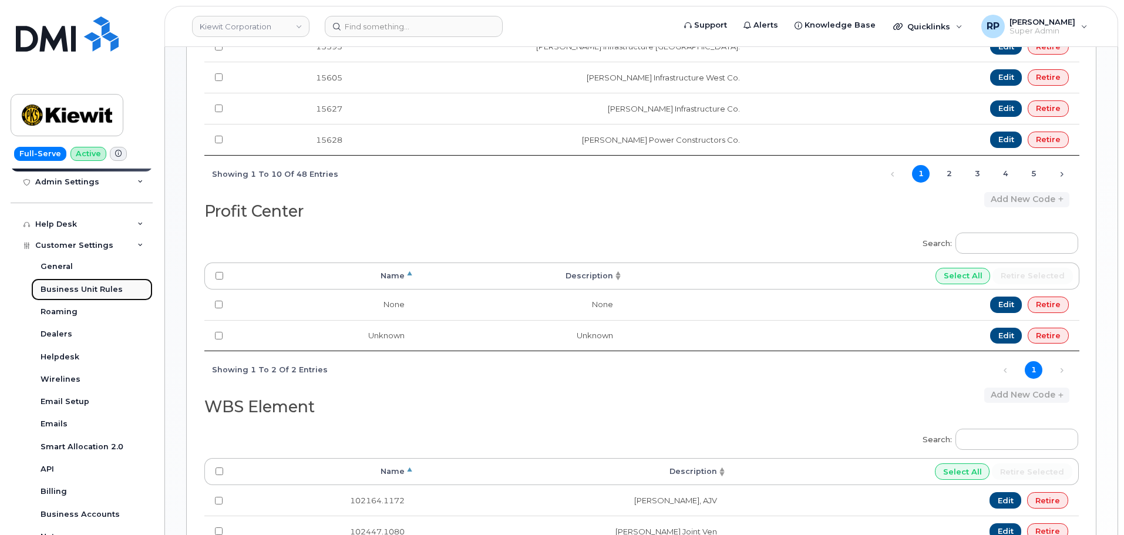
click at [73, 285] on div "Business Unit Rules" at bounding box center [82, 289] width 82 height 11
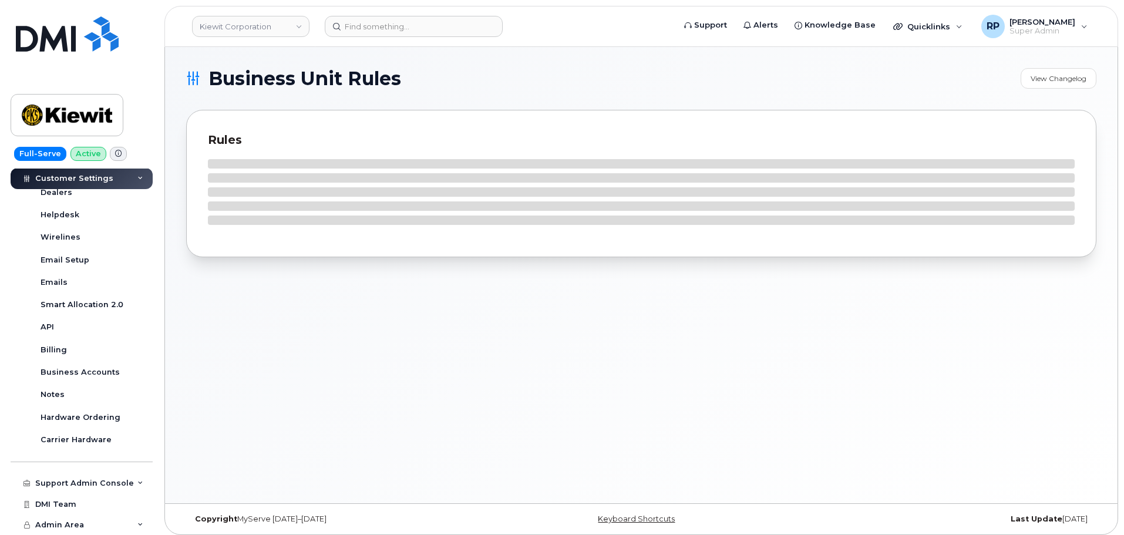
scroll to position [349, 0]
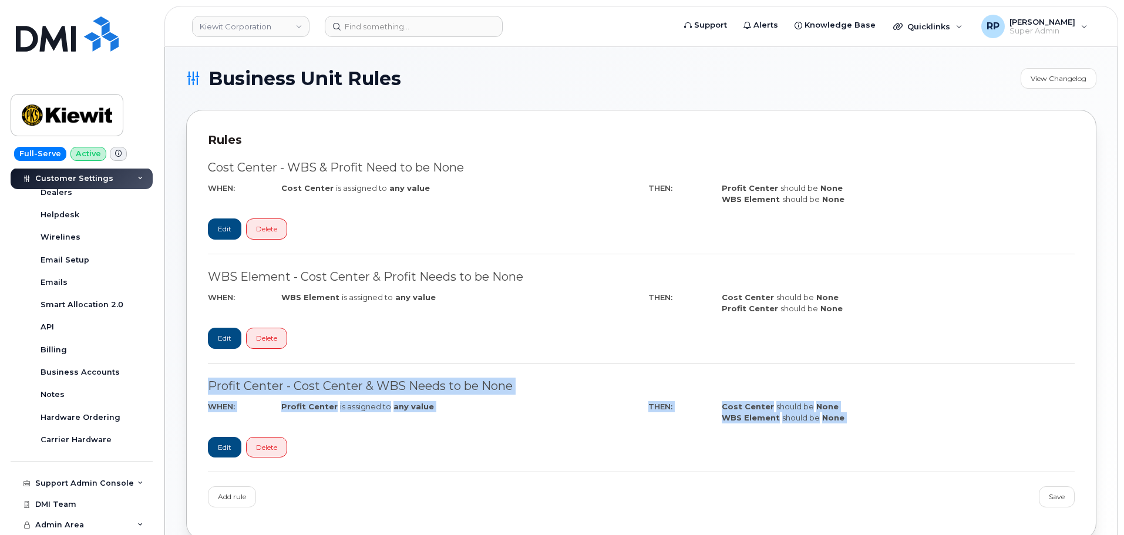
drag, startPoint x: 213, startPoint y: 388, endPoint x: 867, endPoint y: 432, distance: 656.4
click at [867, 432] on div "Profit Center - Cost Center & WBS Needs to be None WHEN: Profit Center is assig…" at bounding box center [641, 425] width 867 height 95
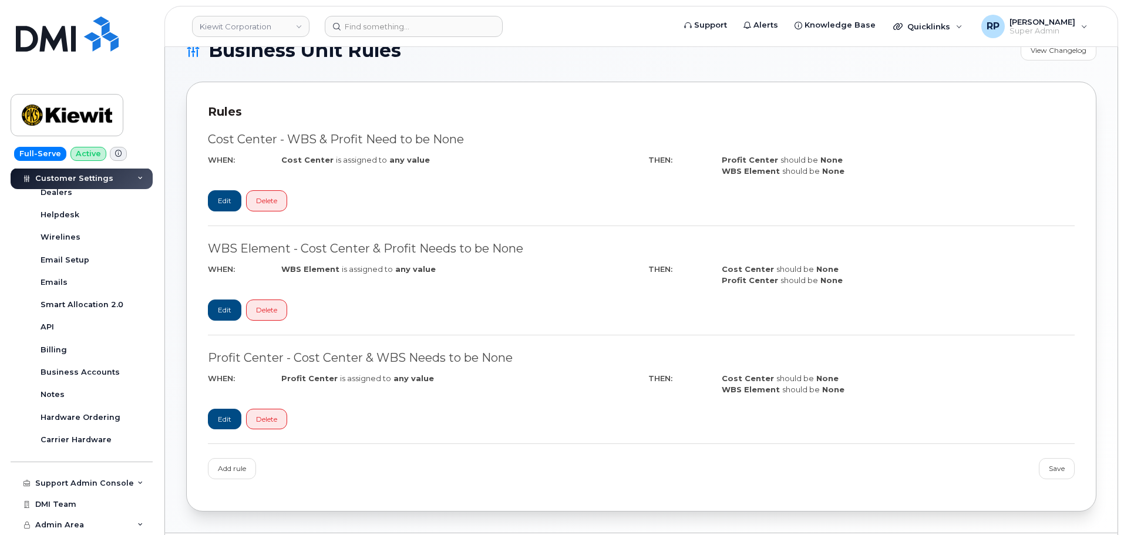
scroll to position [0, 0]
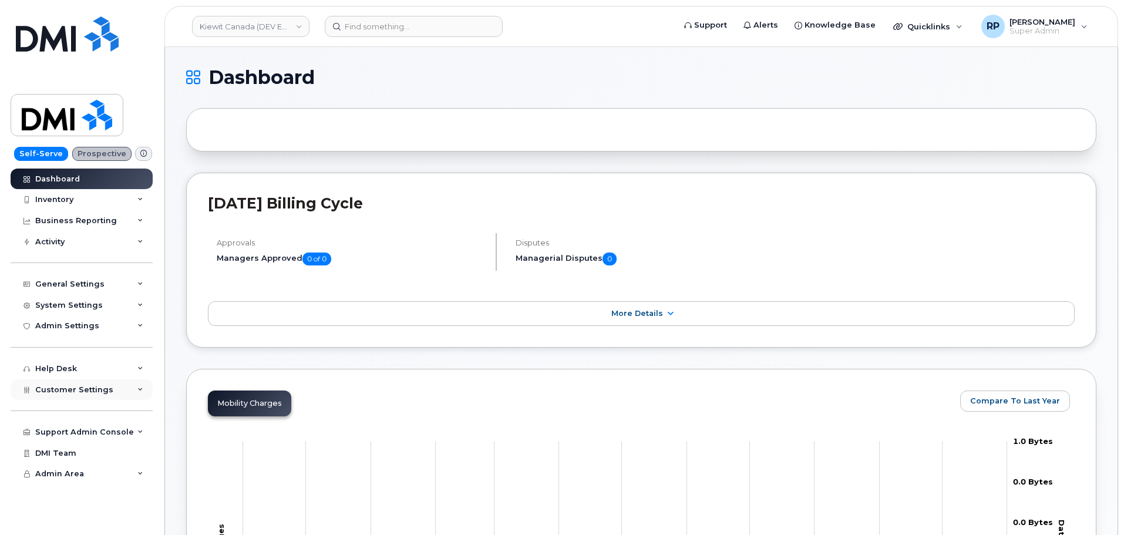
click at [103, 386] on span "Customer Settings" at bounding box center [74, 389] width 78 height 9
click at [110, 388] on div "Customer Settings" at bounding box center [82, 389] width 142 height 21
click at [91, 428] on div "Business Unit Rules" at bounding box center [82, 433] width 82 height 11
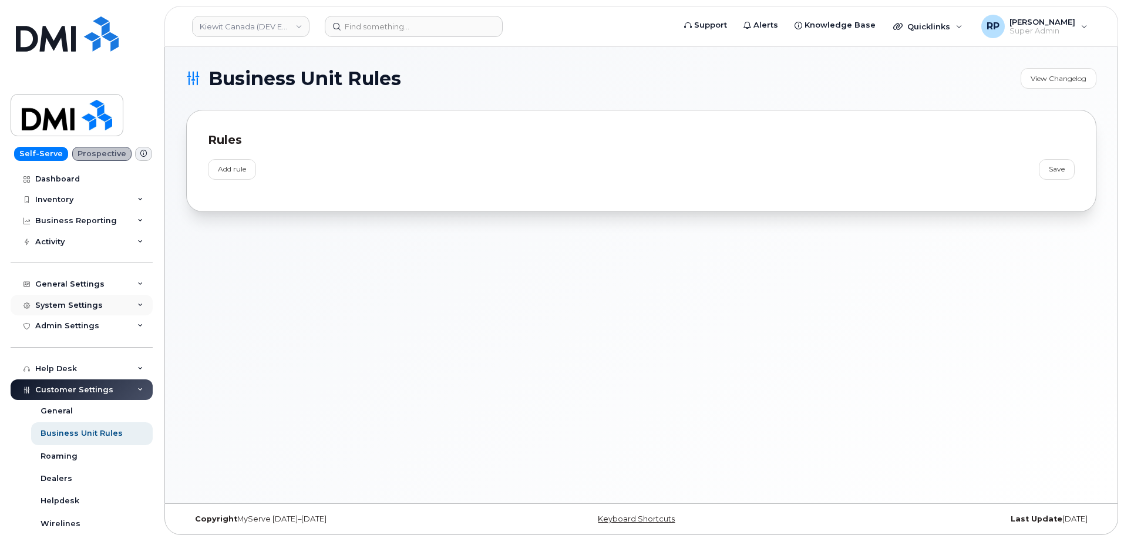
click at [107, 305] on div "System Settings" at bounding box center [82, 305] width 142 height 21
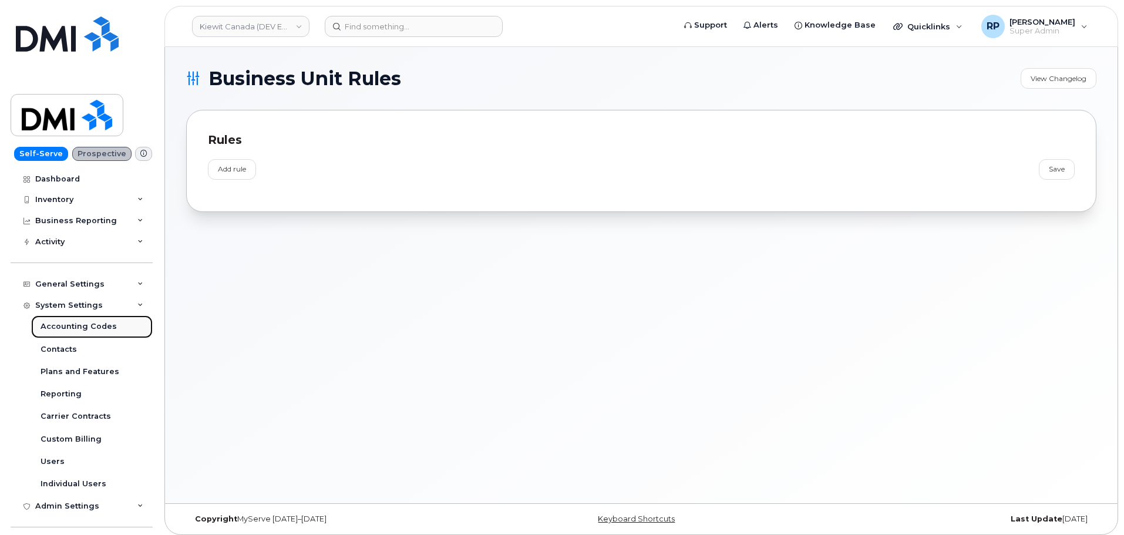
click at [99, 329] on div "Accounting Codes" at bounding box center [79, 326] width 76 height 11
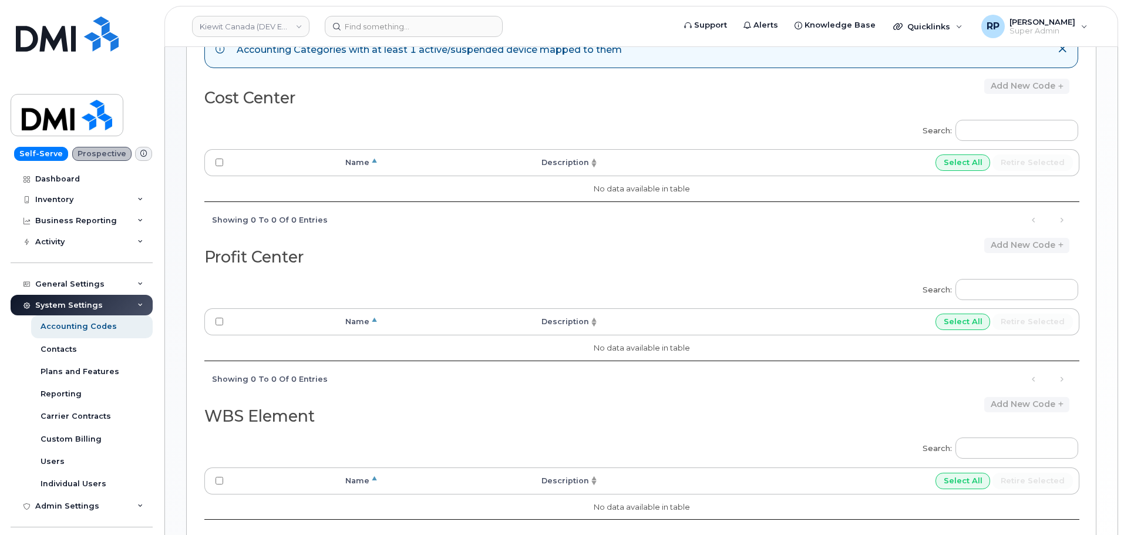
scroll to position [60, 0]
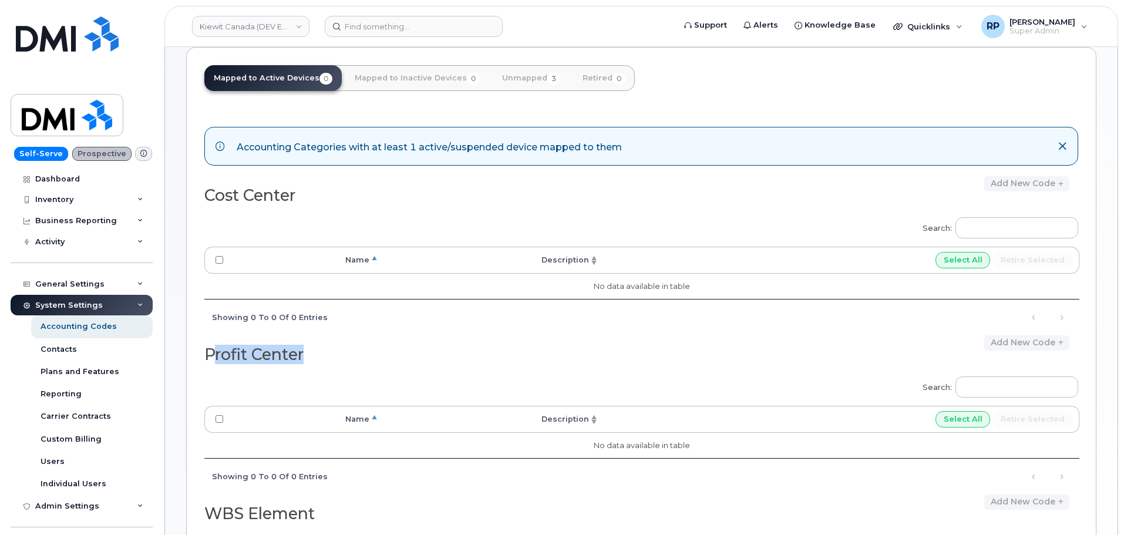
drag, startPoint x: 210, startPoint y: 352, endPoint x: 405, endPoint y: 358, distance: 195.1
click at [405, 358] on h2 "Profit Center" at bounding box center [418, 355] width 428 height 18
click at [324, 359] on h2 "Profit Center" at bounding box center [418, 355] width 428 height 18
drag, startPoint x: 204, startPoint y: 356, endPoint x: 331, endPoint y: 358, distance: 126.3
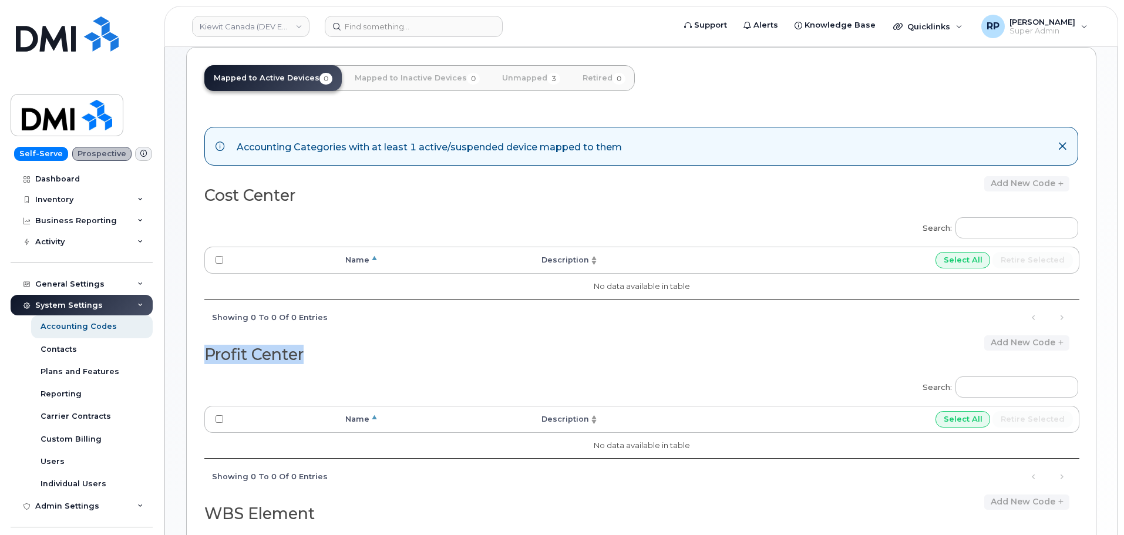
click at [331, 358] on h2 "Profit Center" at bounding box center [418, 355] width 428 height 18
click at [331, 359] on h2 "Profit Center" at bounding box center [418, 355] width 428 height 18
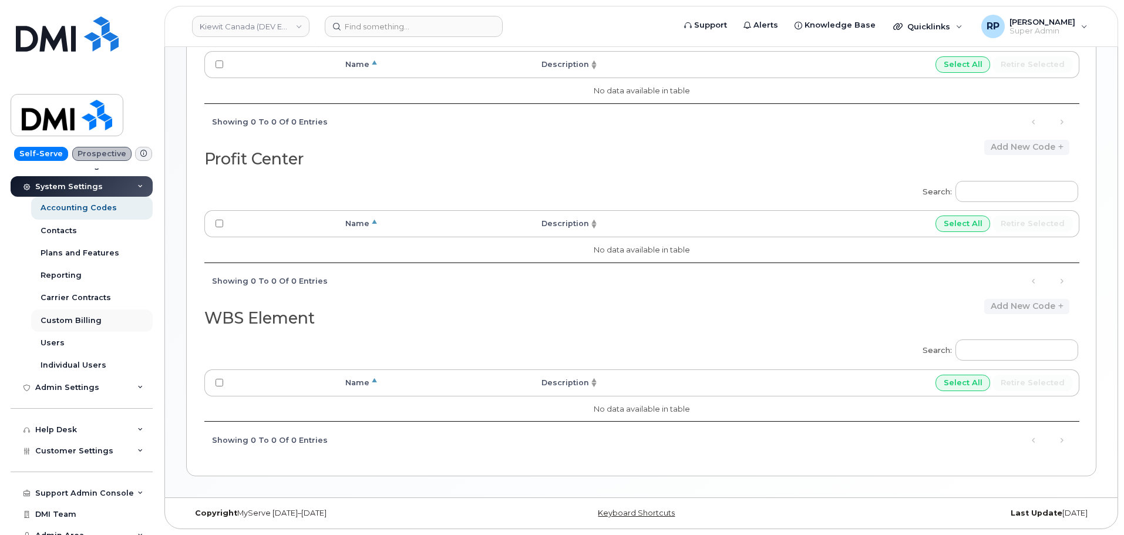
scroll to position [129, 0]
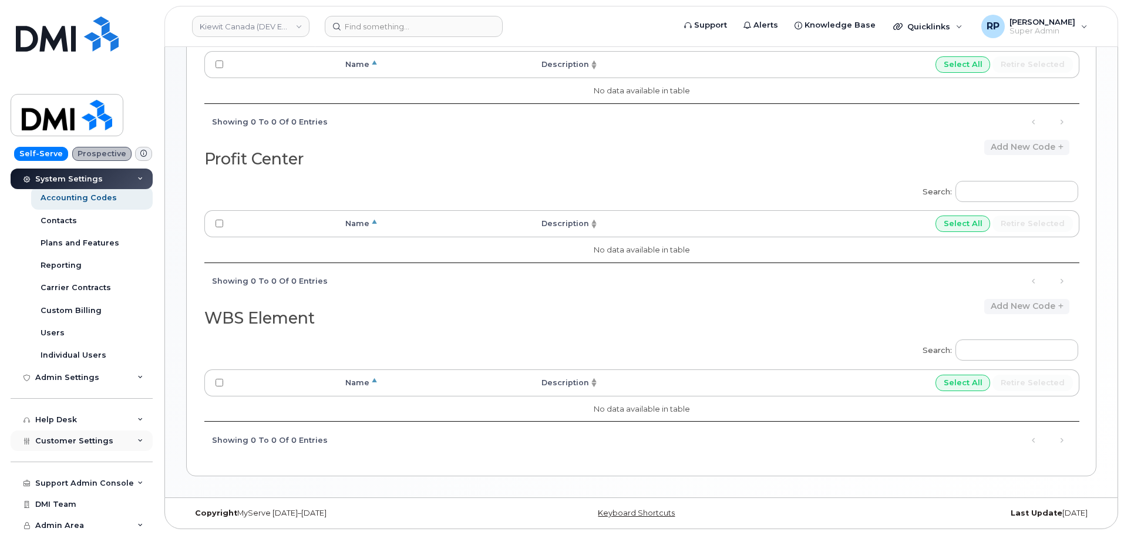
click at [70, 443] on span "Customer Settings" at bounding box center [74, 440] width 78 height 9
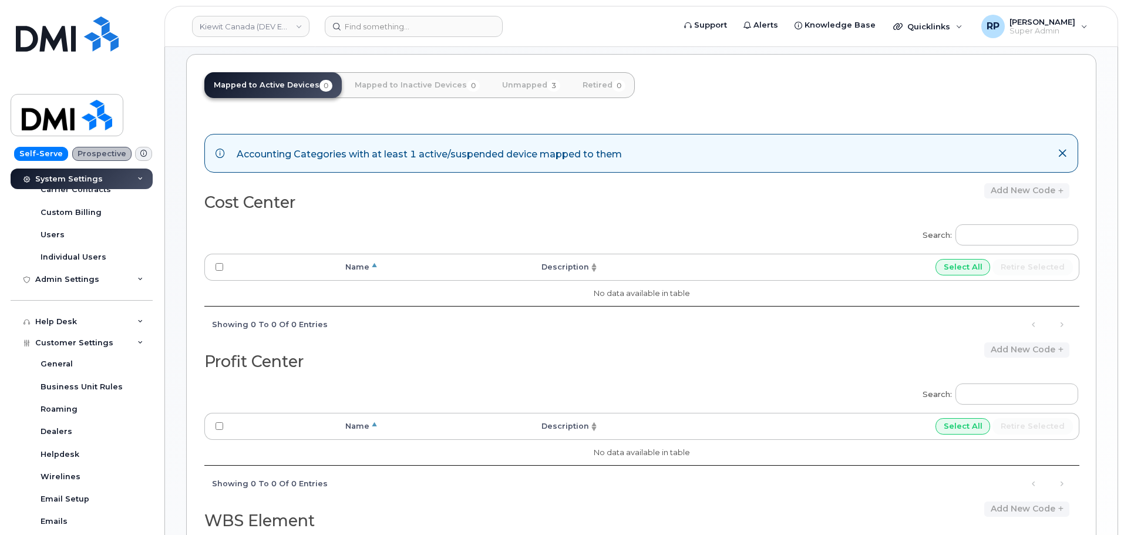
scroll to position [0, 0]
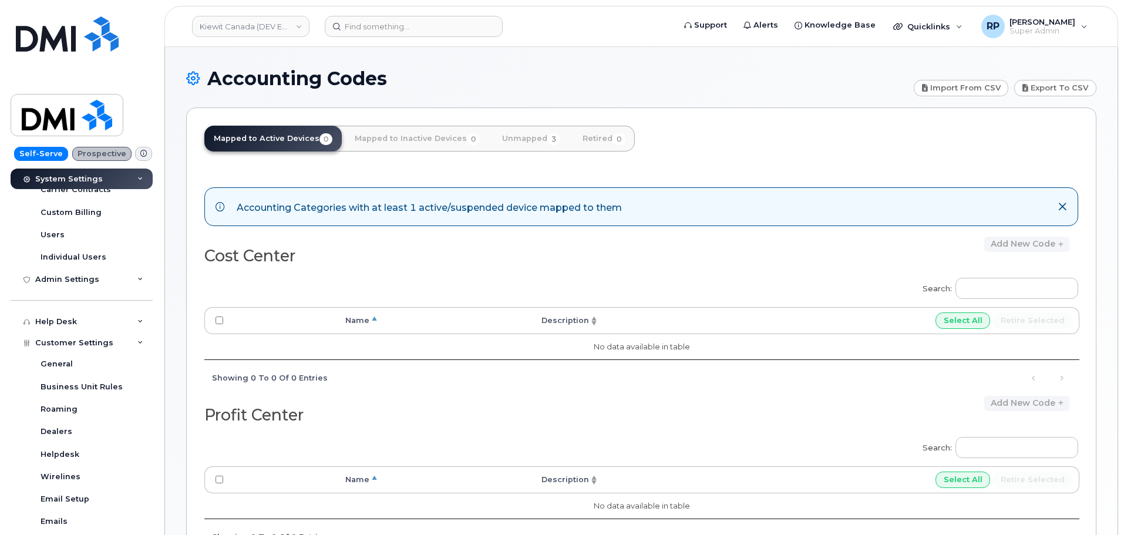
click at [191, 83] on icon at bounding box center [193, 78] width 14 height 21
click at [194, 73] on icon at bounding box center [193, 78] width 14 height 21
click at [194, 79] on icon at bounding box center [193, 78] width 14 height 21
click at [59, 368] on div "General" at bounding box center [57, 364] width 32 height 11
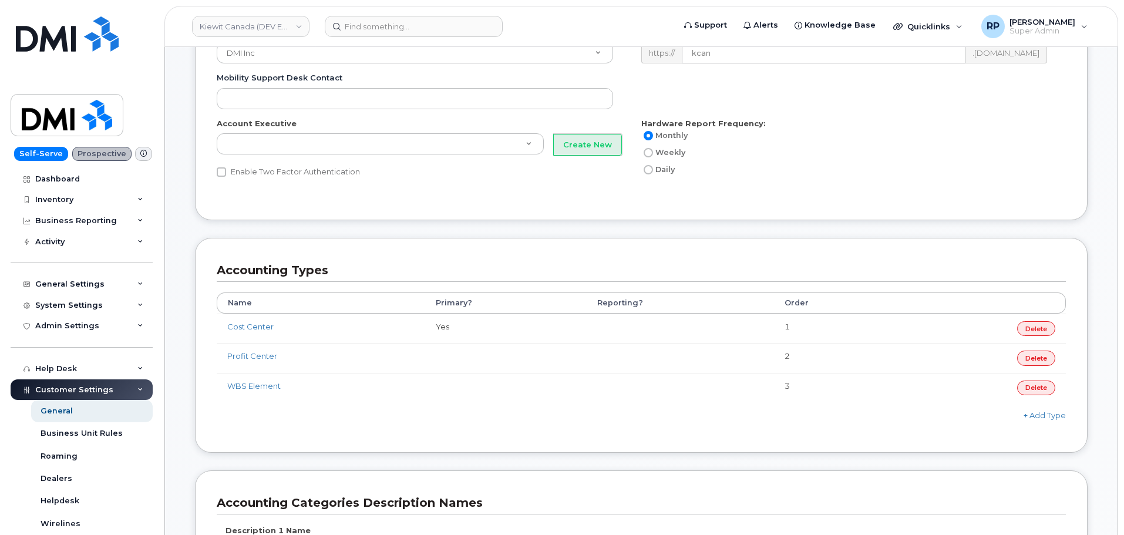
scroll to position [489, 0]
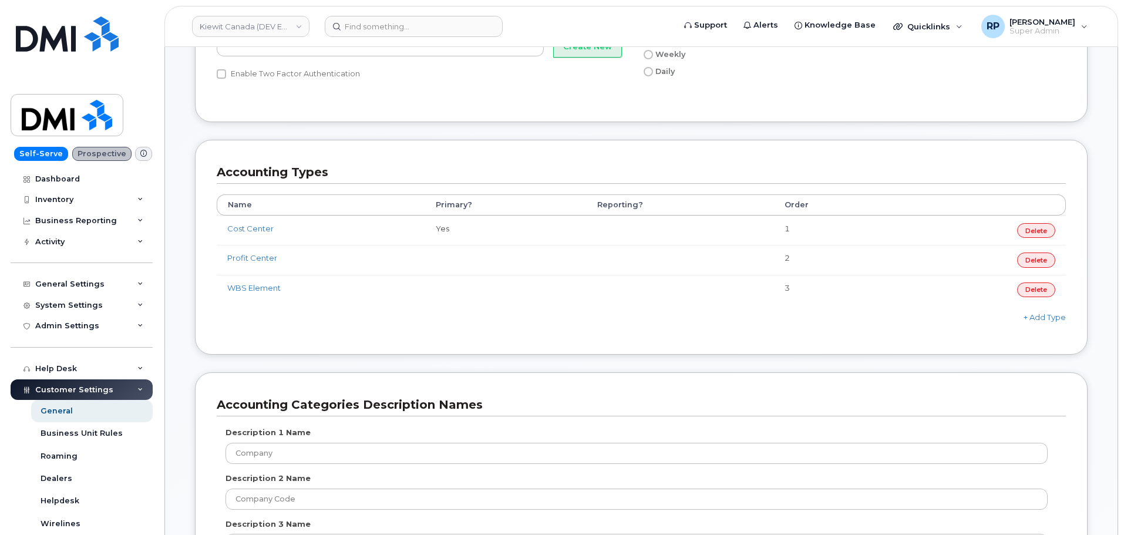
drag, startPoint x: 239, startPoint y: 257, endPoint x: 1075, endPoint y: 250, distance: 835.8
click at [1075, 250] on div "Accounting Types Name Primary? Reporting? Order Cost Center Yes 1 [GEOGRAPHIC_D…" at bounding box center [641, 247] width 893 height 215
click at [478, 261] on td at bounding box center [505, 259] width 161 height 29
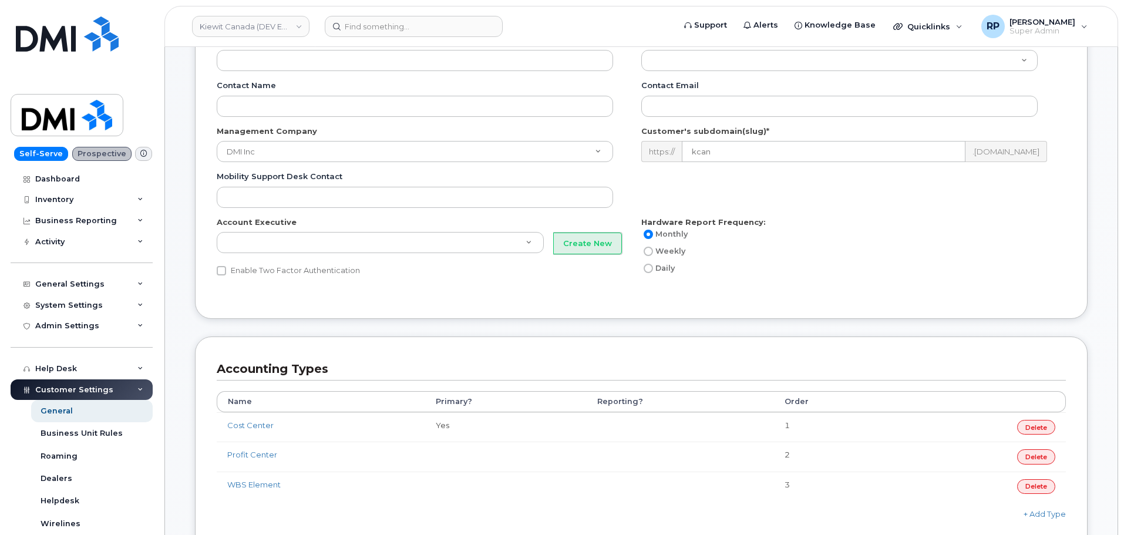
scroll to position [294, 0]
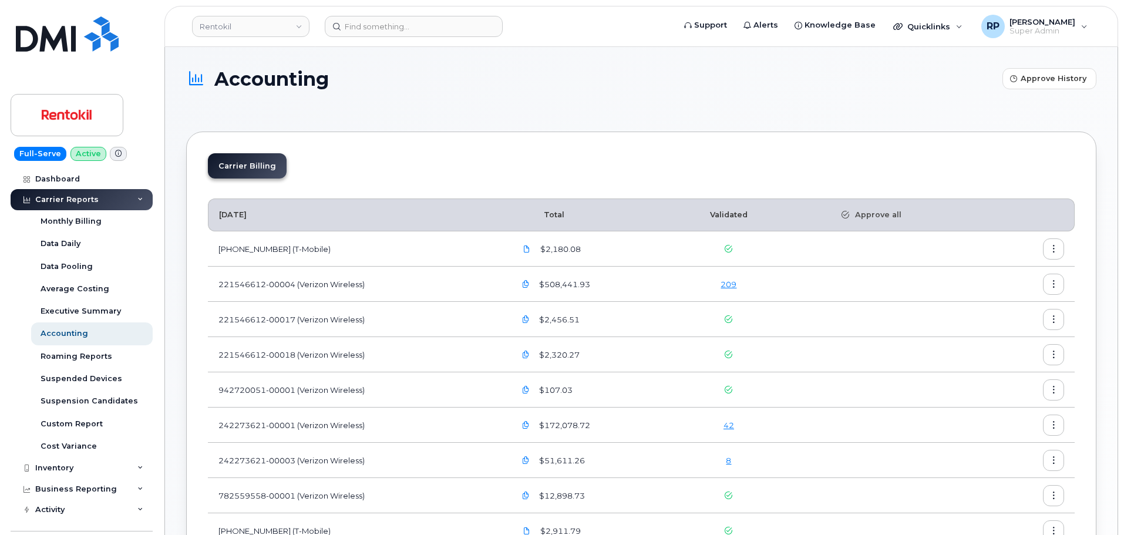
scroll to position [98, 0]
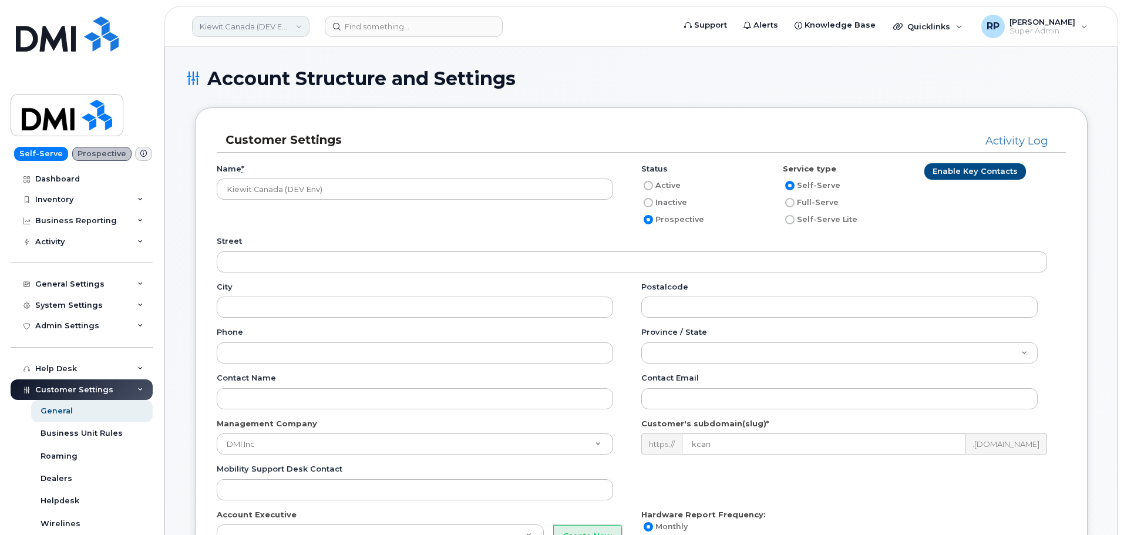
click at [233, 33] on link "Kiewit Canada (DEV Env)" at bounding box center [250, 26] width 117 height 21
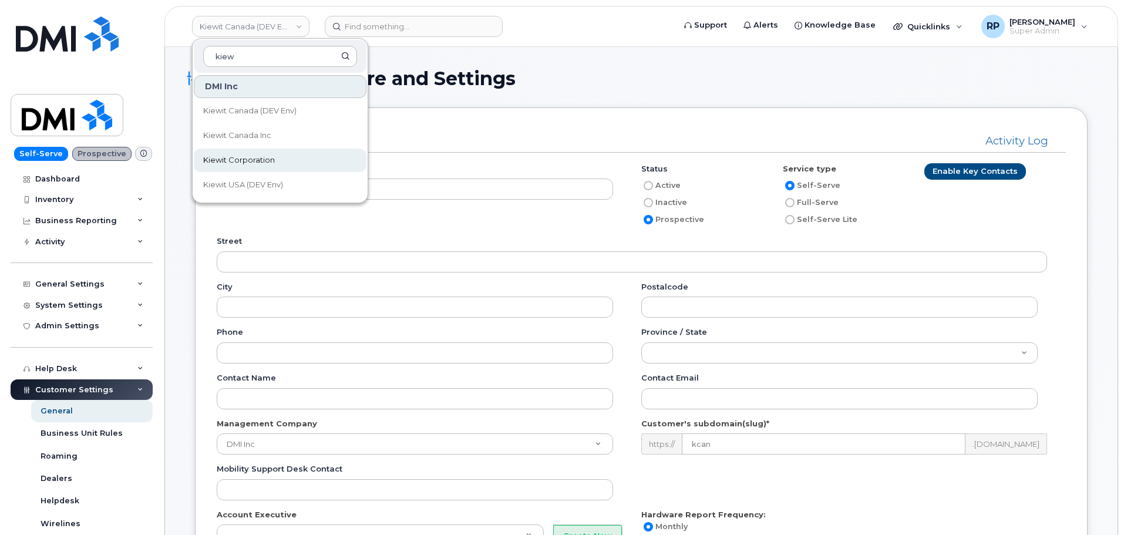
type input "kiew"
click at [245, 156] on span "Kiewit Corporation" at bounding box center [239, 160] width 72 height 12
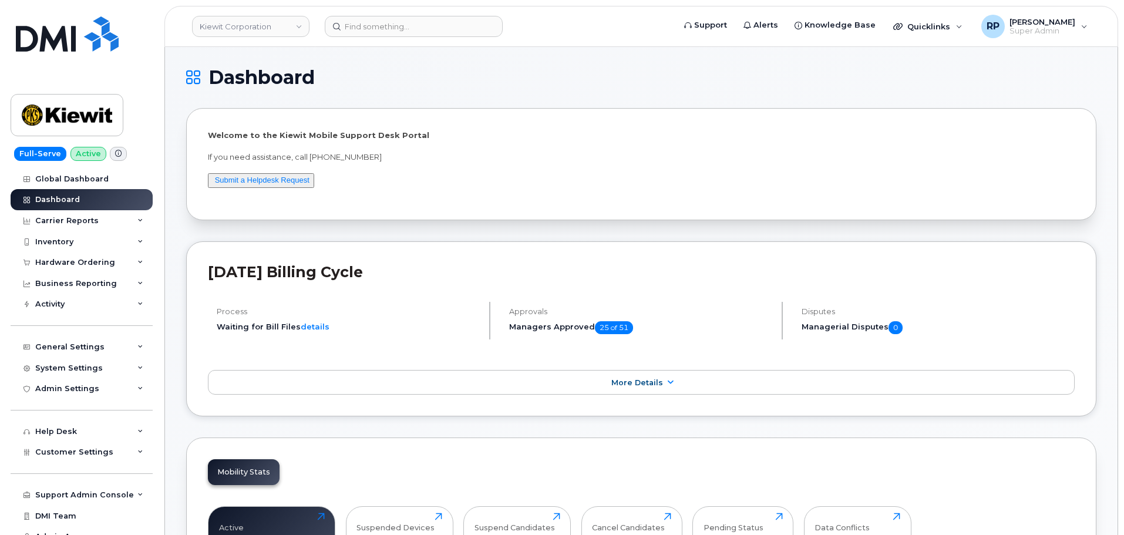
drag, startPoint x: 73, startPoint y: 240, endPoint x: 73, endPoint y: 255, distance: 15.3
click at [73, 240] on div "Inventory" at bounding box center [82, 241] width 142 height 21
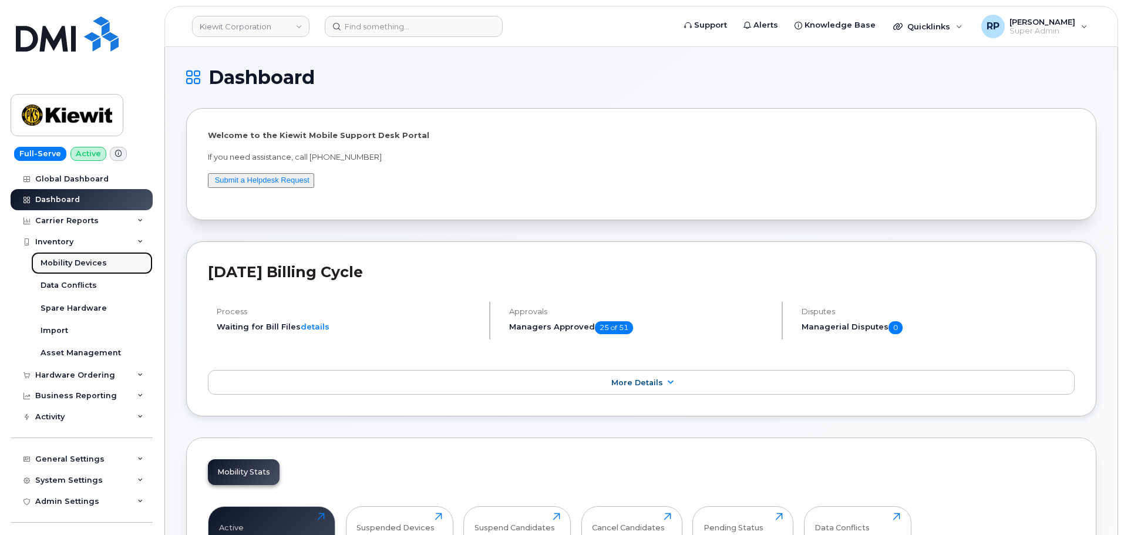
click at [69, 261] on div "Mobility Devices" at bounding box center [74, 263] width 66 height 11
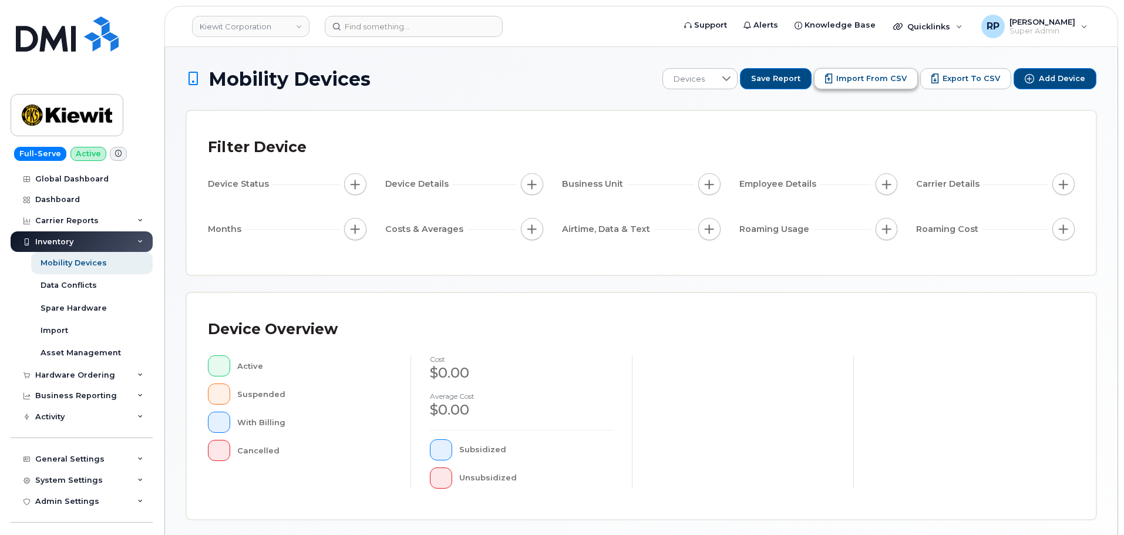
click at [846, 79] on span "Import from CSV" at bounding box center [871, 78] width 70 height 11
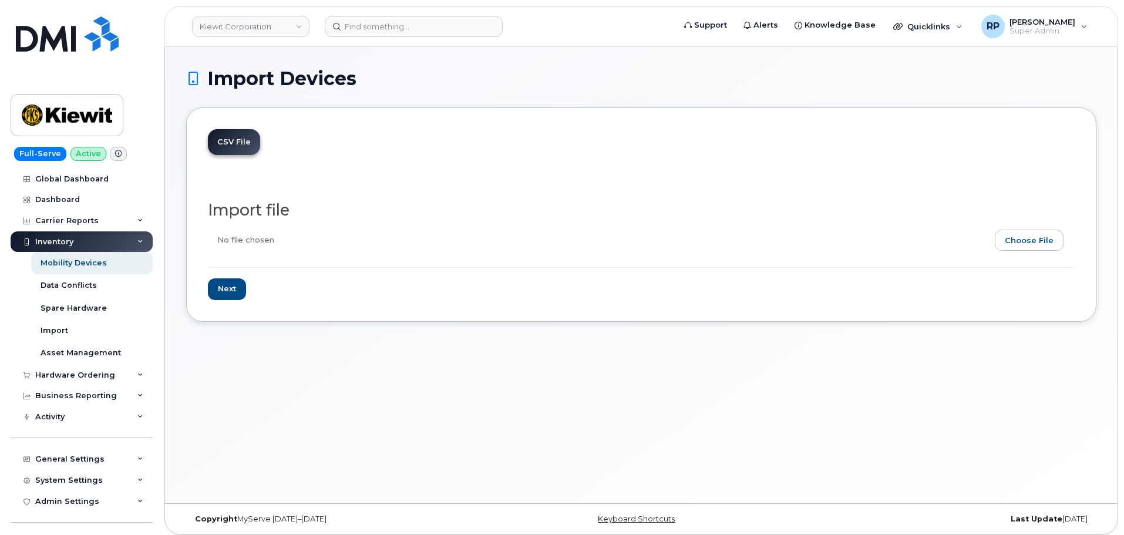
click at [1024, 244] on input "file" at bounding box center [636, 243] width 857 height 27
type input "C:\fakepath\Kiewit Assignments per MDM 10.10.2025.csv"
click at [227, 290] on input "Next" at bounding box center [227, 289] width 38 height 22
type input "Loading..."
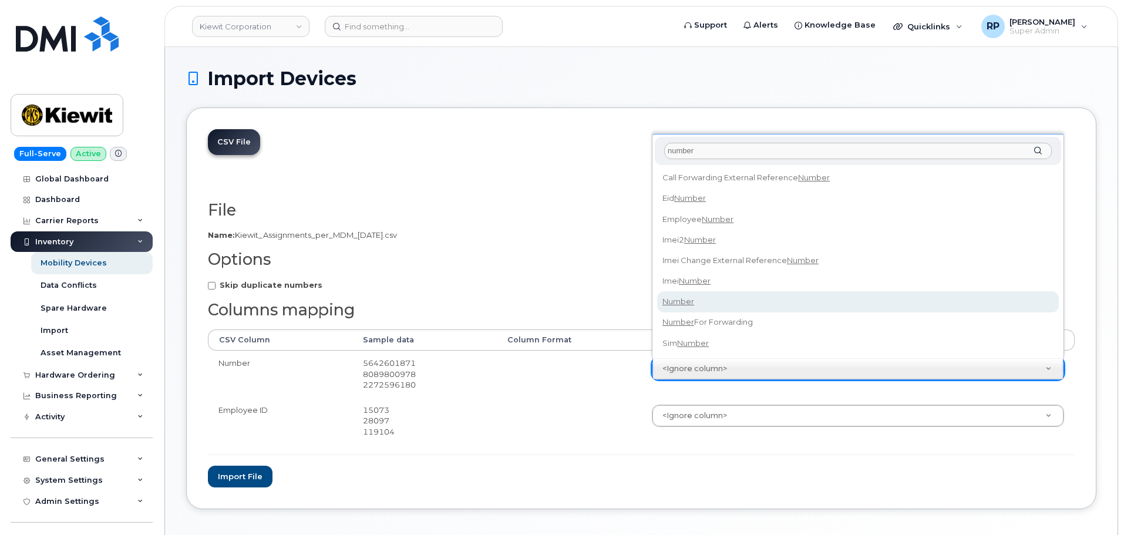
type input "number"
select select "number"
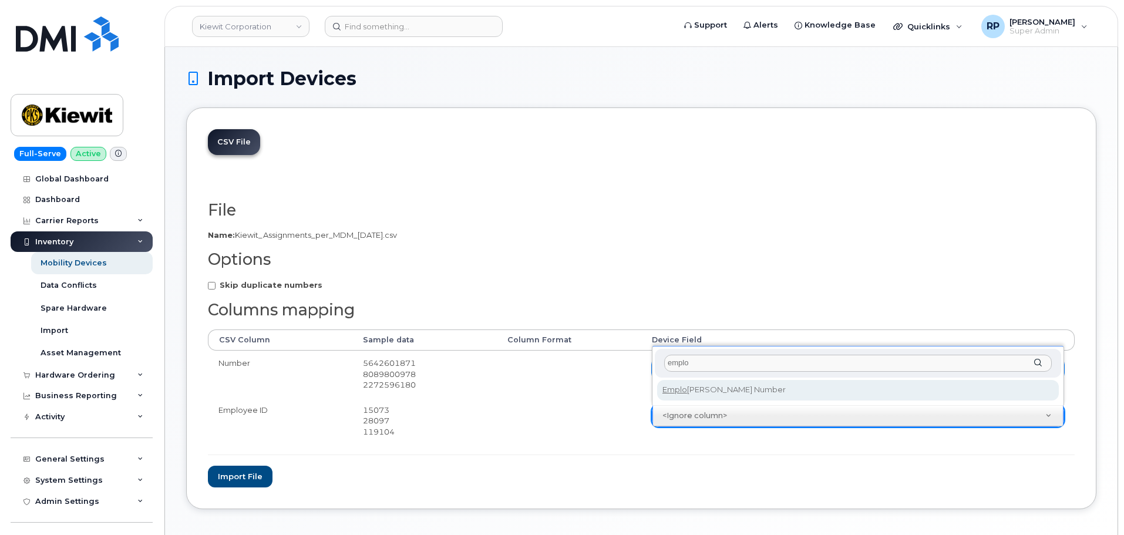
type input "emplo"
select select "employee_number"
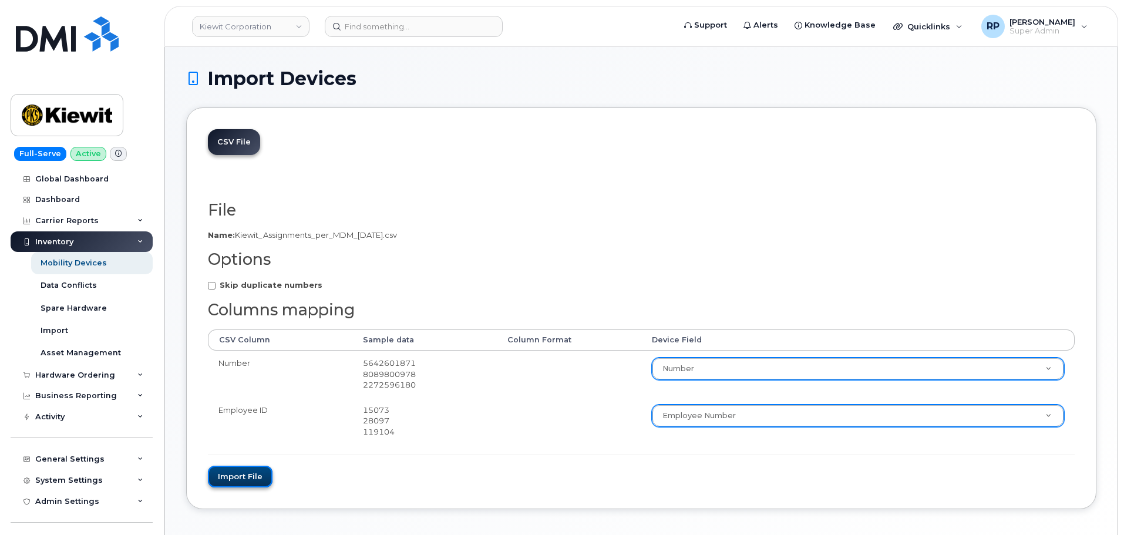
click at [250, 469] on button "Import file" at bounding box center [240, 477] width 65 height 22
